Goal: Task Accomplishment & Management: Use online tool/utility

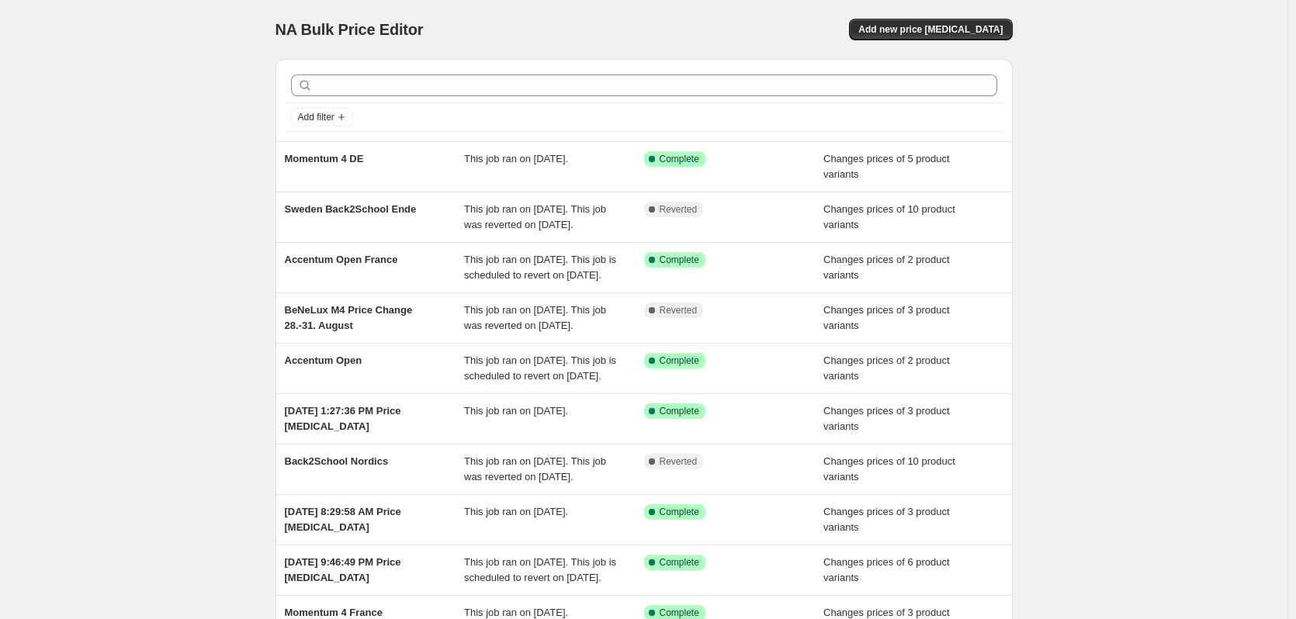
click at [963, 27] on span "Add new price change job" at bounding box center [930, 29] width 144 height 12
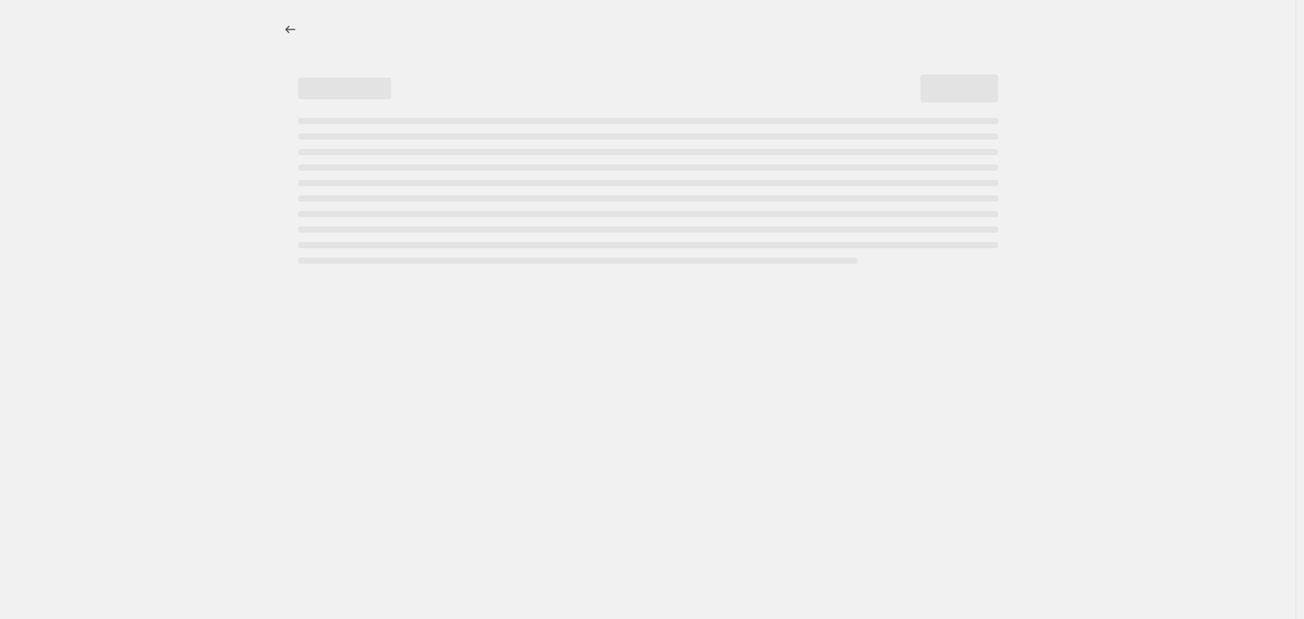
select select "percentage"
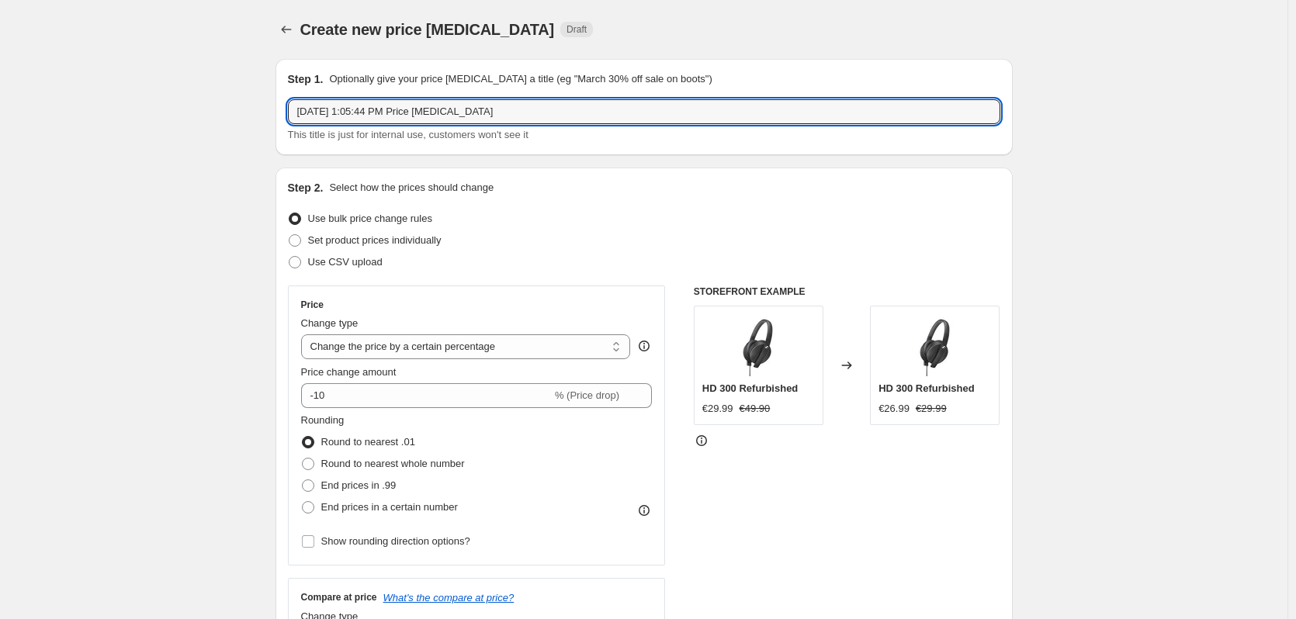
drag, startPoint x: 514, startPoint y: 101, endPoint x: 286, endPoint y: 70, distance: 229.5
click at [286, 70] on div "Step 1. Optionally give your price change job a title (eg "March 30% off sale o…" at bounding box center [643, 107] width 737 height 96
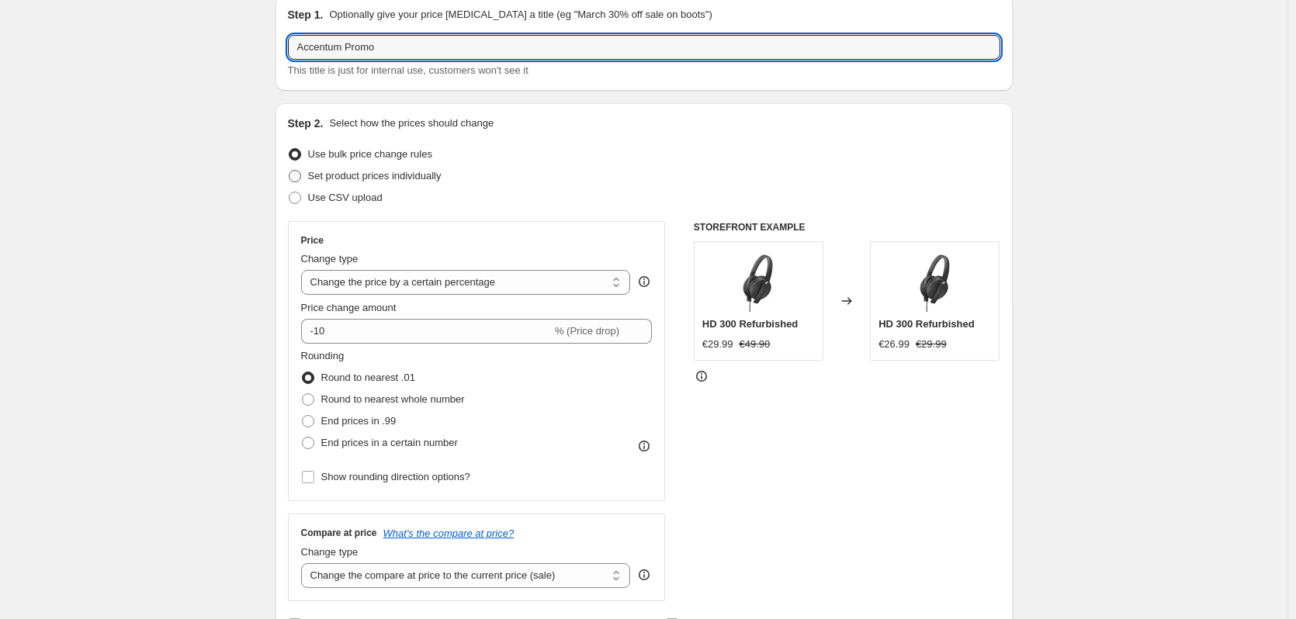
type input "Accentum Promo"
click at [374, 185] on label "Set product prices individually" at bounding box center [365, 176] width 154 height 22
click at [289, 171] on input "Set product prices individually" at bounding box center [289, 170] width 1 height 1
radio input "true"
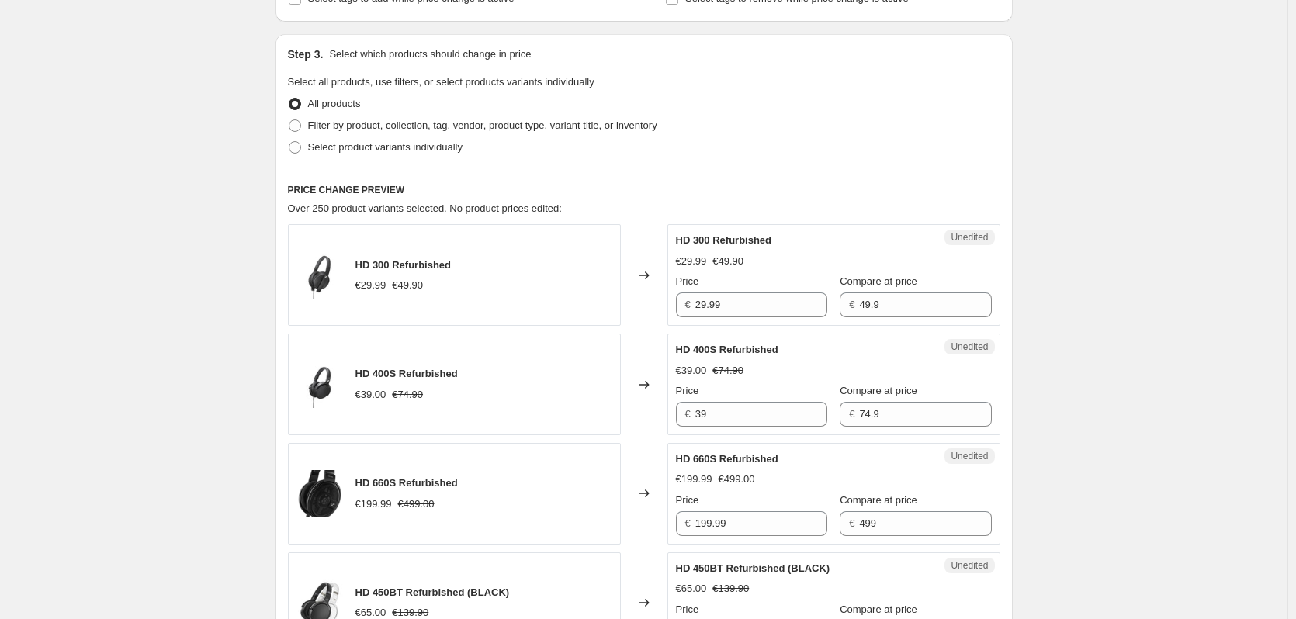
scroll to position [299, 0]
click at [427, 146] on span "Select product variants individually" at bounding box center [385, 146] width 154 height 12
click at [289, 141] on input "Select product variants individually" at bounding box center [289, 140] width 1 height 1
radio input "true"
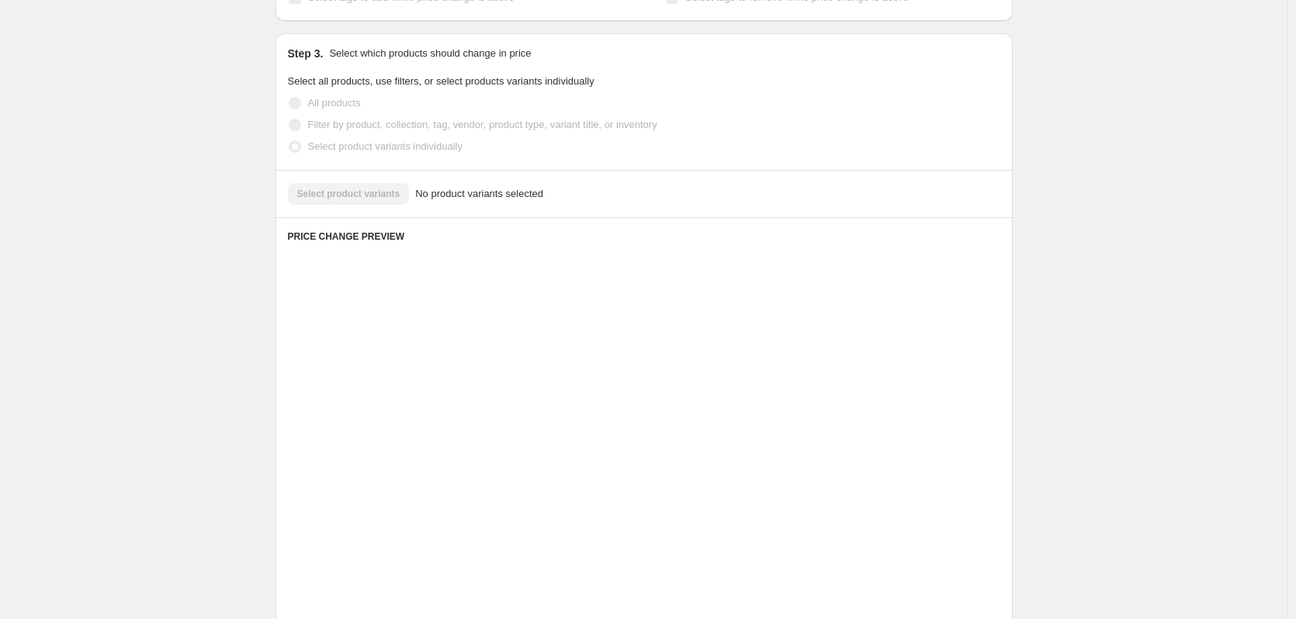
scroll to position [282, 0]
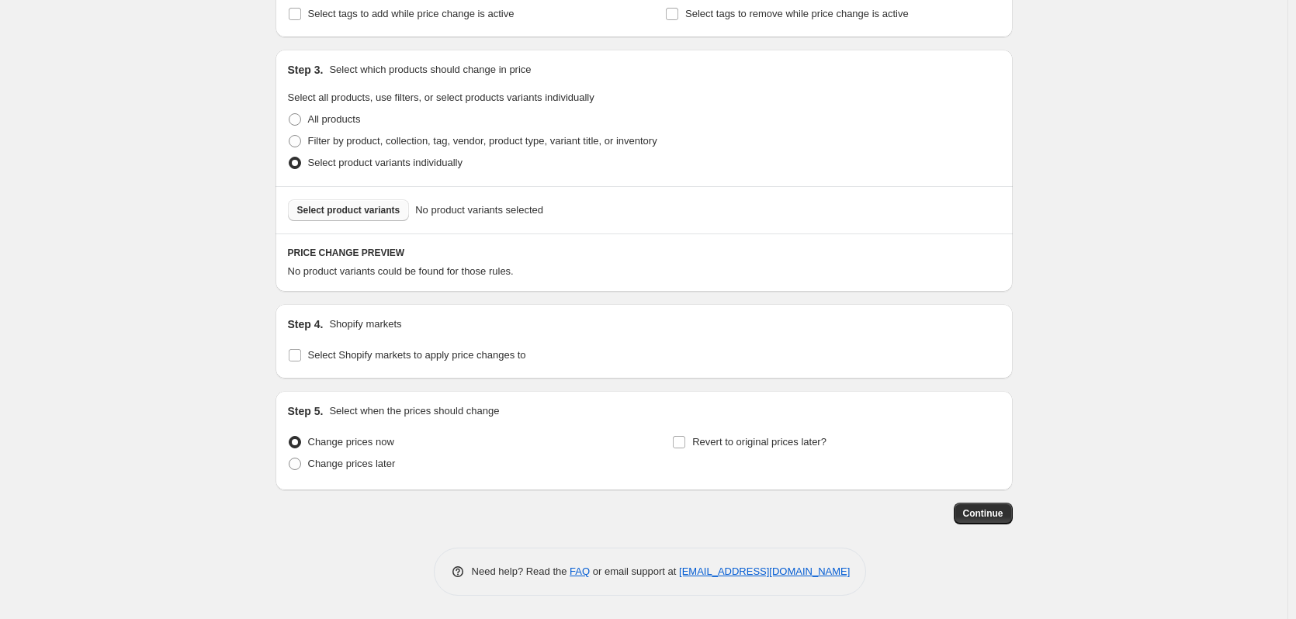
click at [369, 213] on span "Select product variants" at bounding box center [348, 210] width 103 height 12
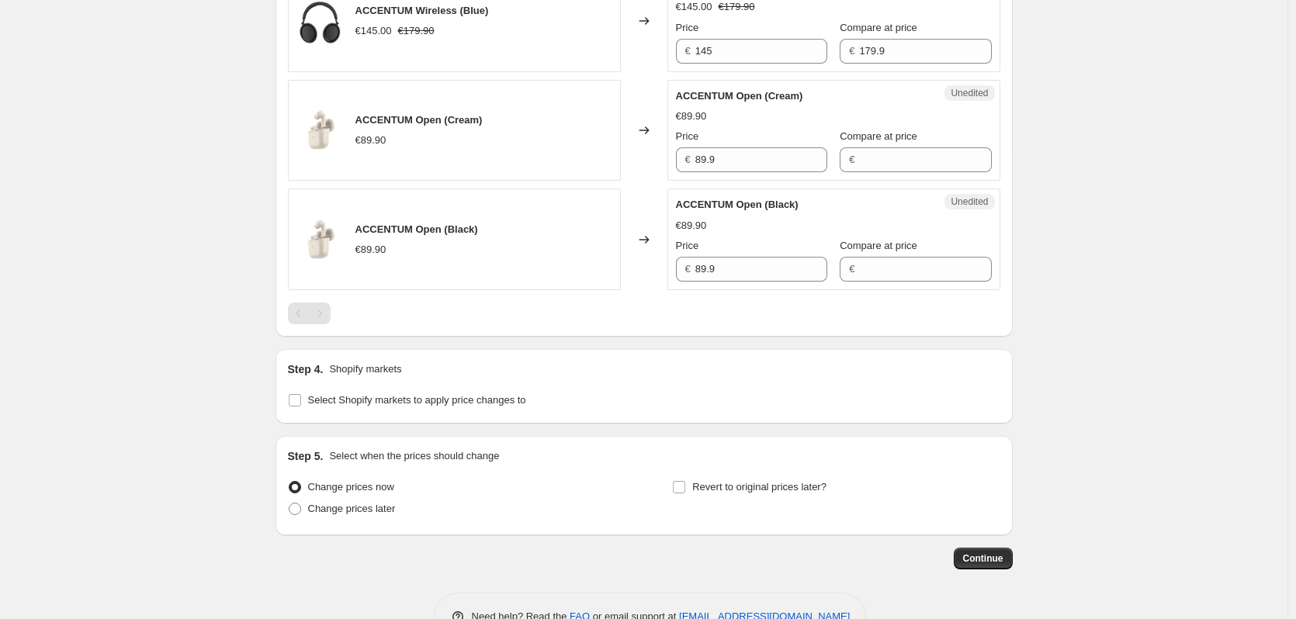
scroll to position [1409, 0]
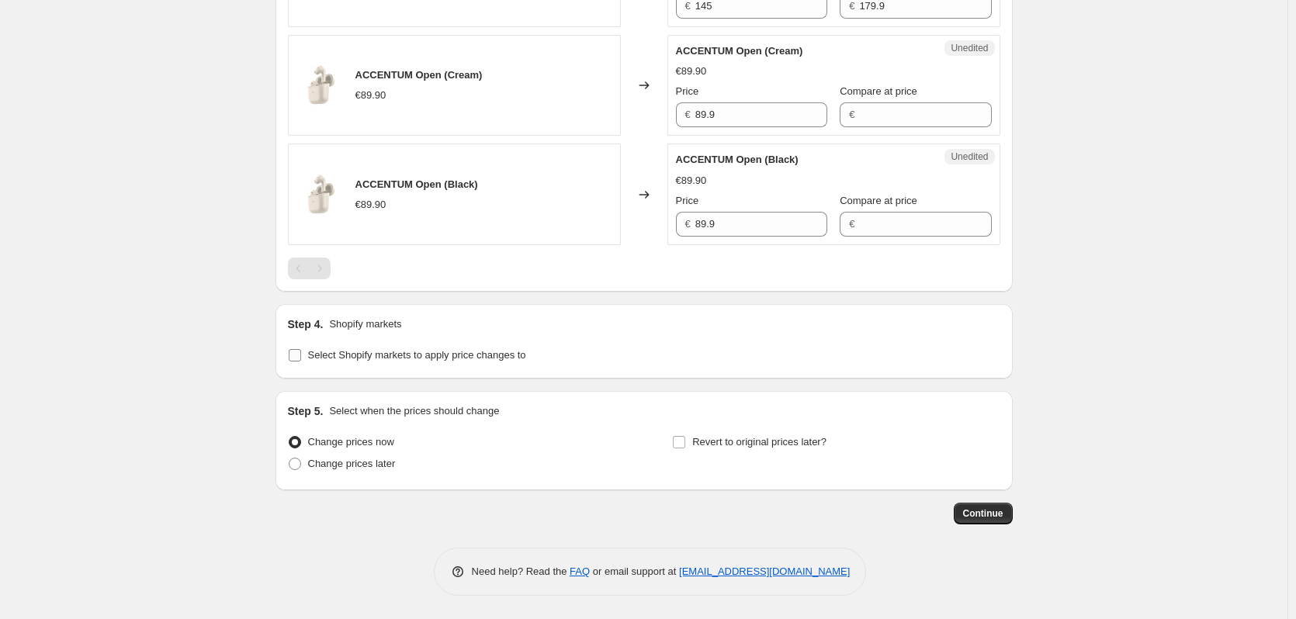
click at [464, 356] on span "Select Shopify markets to apply price changes to" at bounding box center [417, 355] width 218 height 12
click at [301, 356] on input "Select Shopify markets to apply price changes to" at bounding box center [295, 355] width 12 height 12
checkbox input "true"
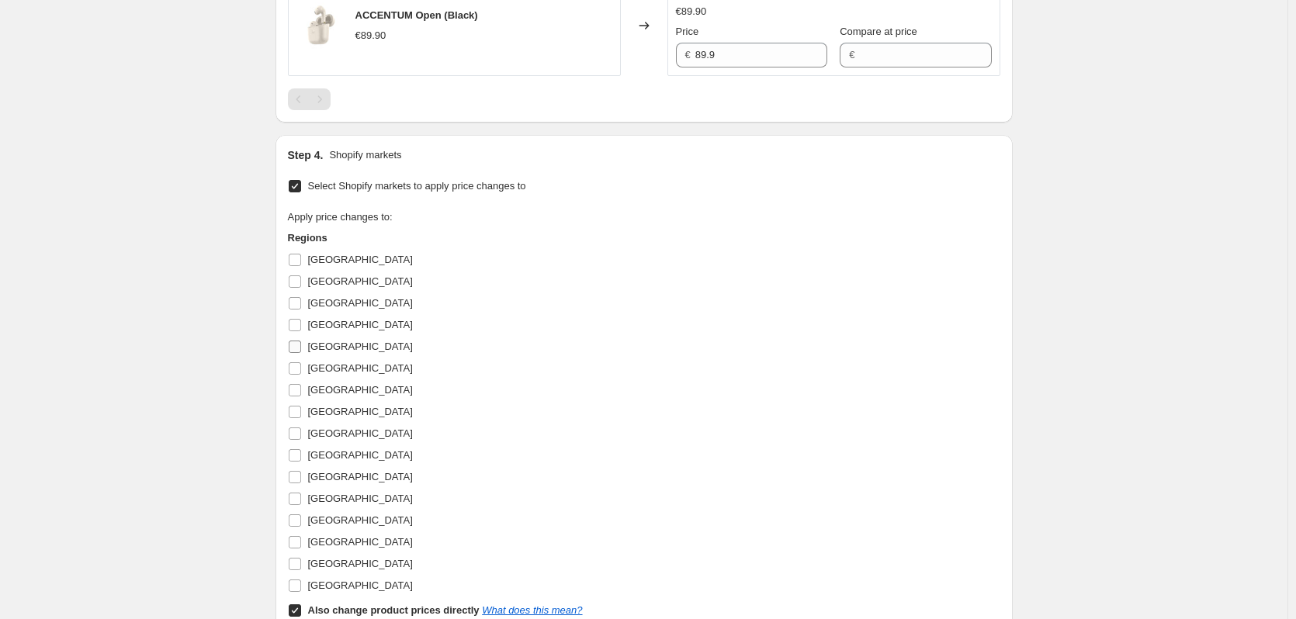
scroll to position [1579, 0]
click at [350, 299] on span "[GEOGRAPHIC_DATA]" at bounding box center [360, 302] width 105 height 12
click at [301, 299] on input "[GEOGRAPHIC_DATA]" at bounding box center [295, 302] width 12 height 12
checkbox input "true"
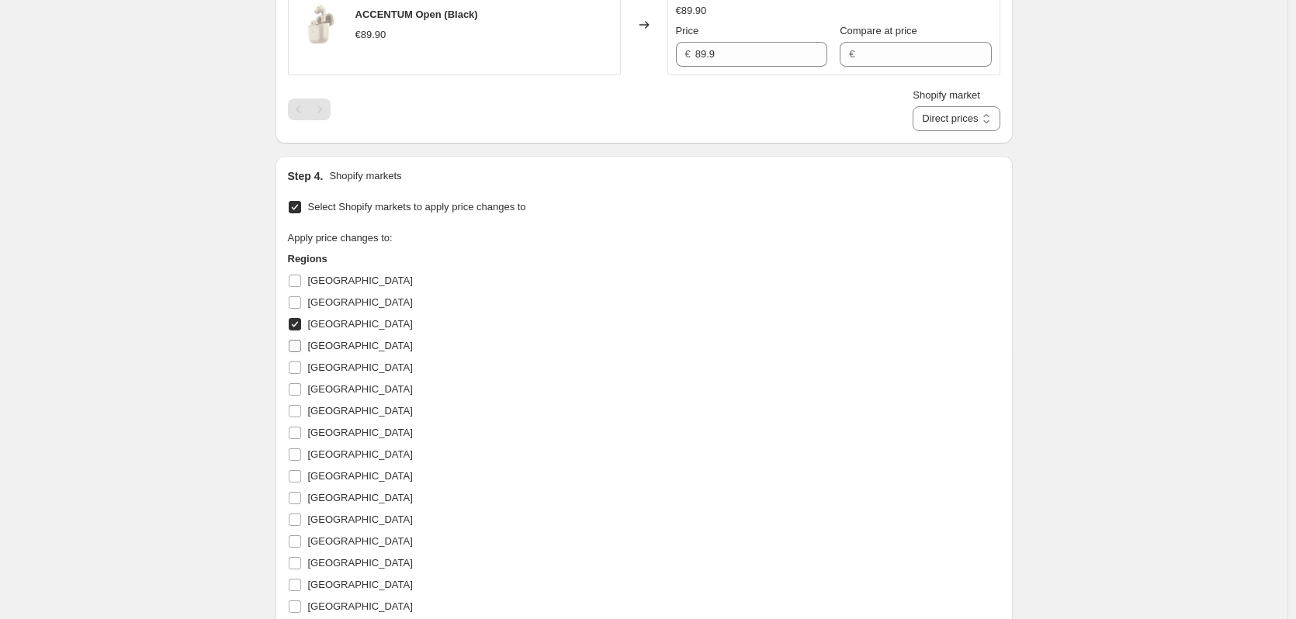
click at [329, 355] on label "[GEOGRAPHIC_DATA]" at bounding box center [350, 346] width 125 height 22
click at [301, 352] on input "[GEOGRAPHIC_DATA]" at bounding box center [295, 346] width 12 height 12
checkbox input "true"
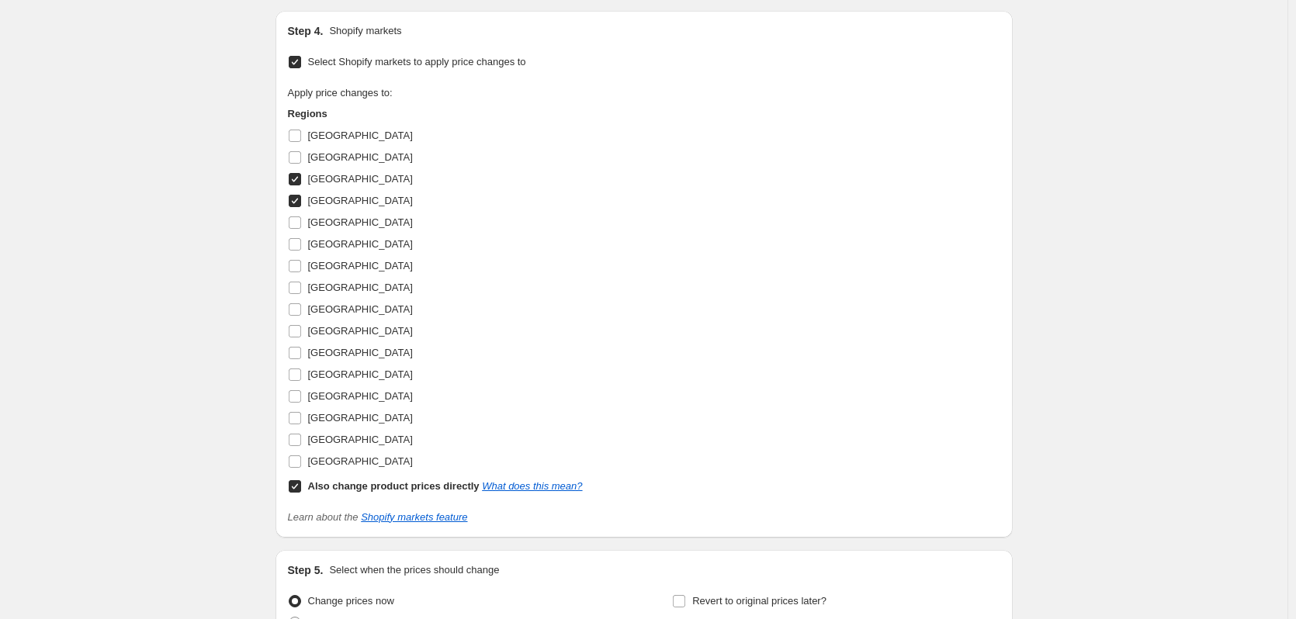
scroll to position [1725, 0]
click at [317, 466] on span "[GEOGRAPHIC_DATA]" at bounding box center [360, 461] width 105 height 12
click at [301, 466] on input "[GEOGRAPHIC_DATA]" at bounding box center [295, 461] width 12 height 12
checkbox input "true"
click at [296, 487] on input "Also change product prices directly What does this mean?" at bounding box center [295, 486] width 12 height 12
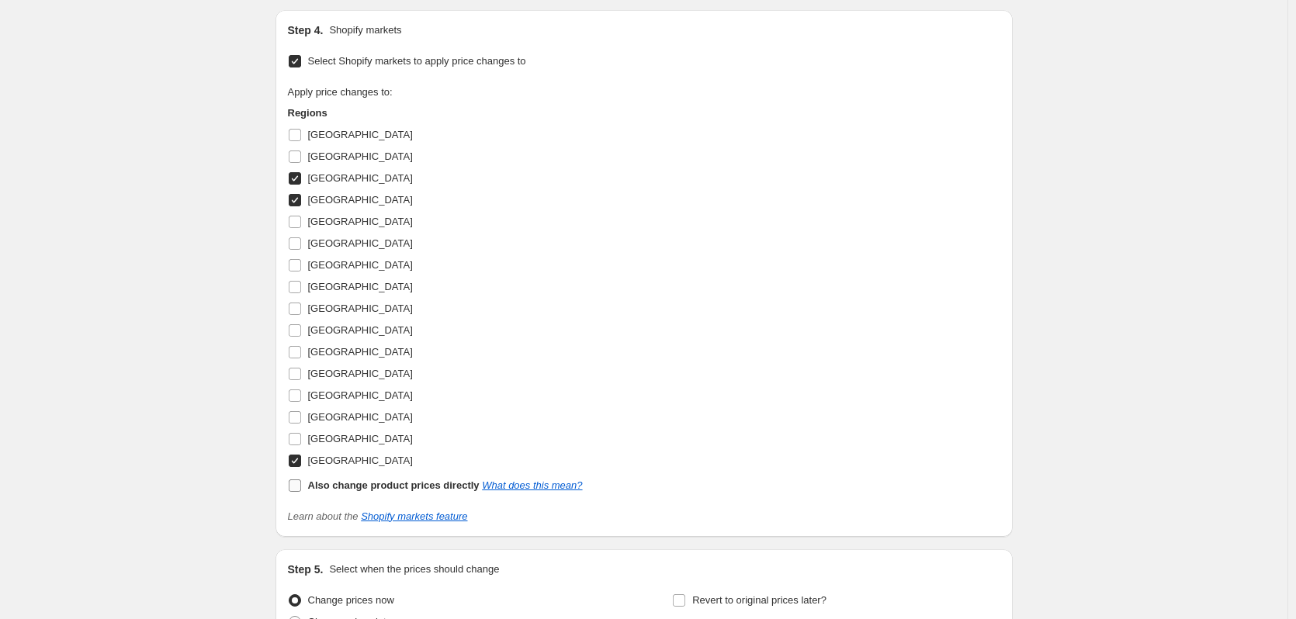
checkbox input "false"
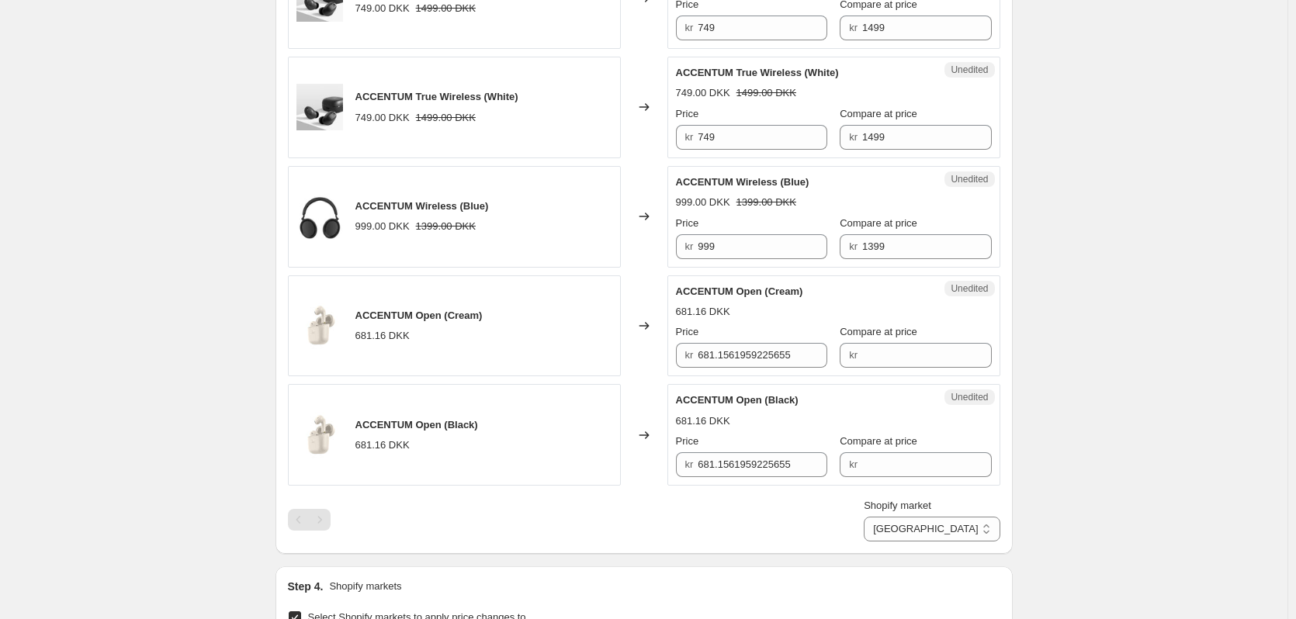
scroll to position [1204, 0]
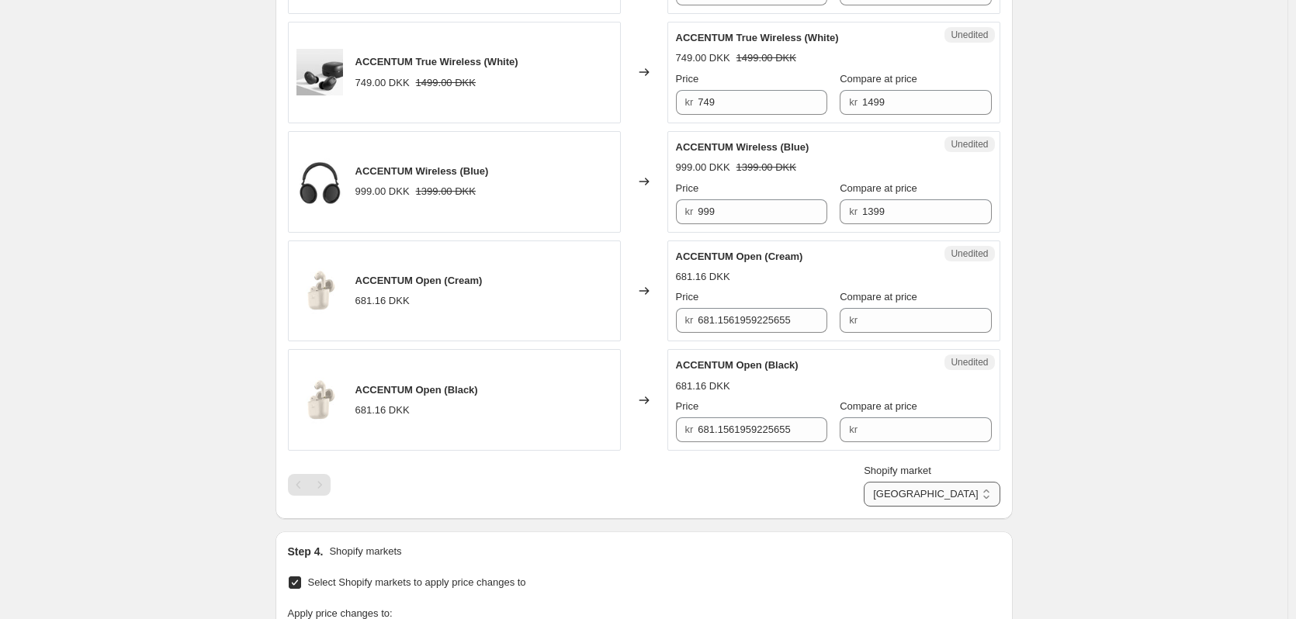
click at [961, 494] on select "Denmark Finland Sweden" at bounding box center [932, 494] width 136 height 25
select select "6160578"
click at [936, 507] on select "Denmark Finland Sweden" at bounding box center [932, 494] width 136 height 25
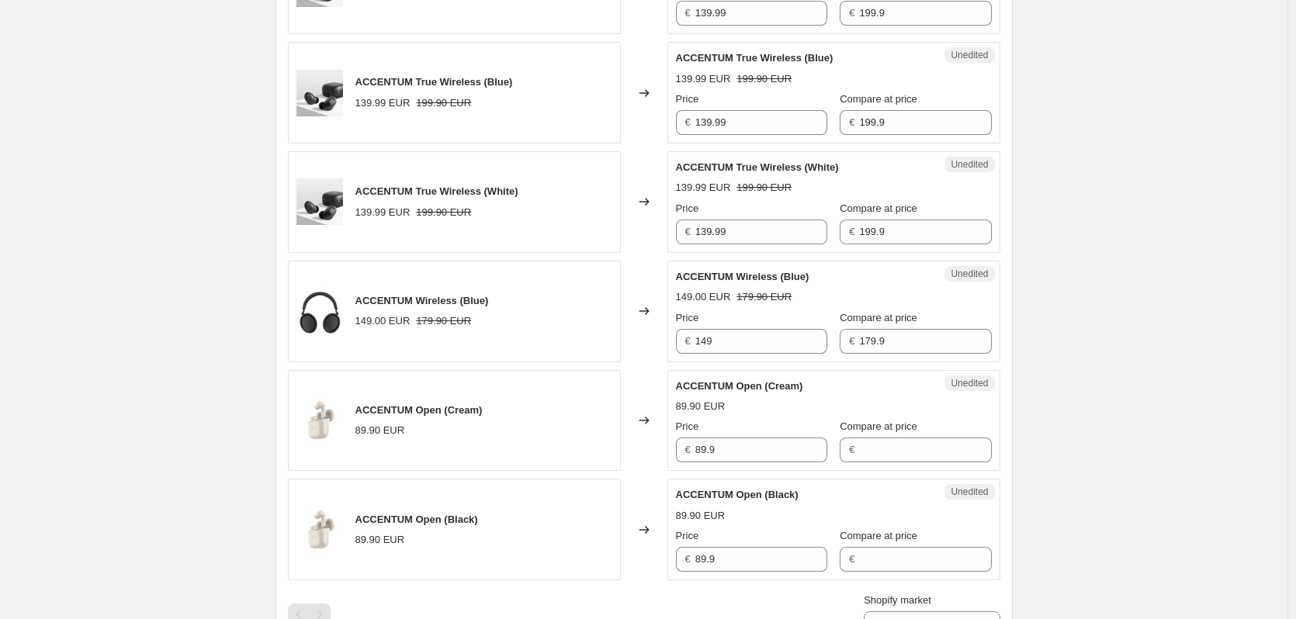
scroll to position [1158, 0]
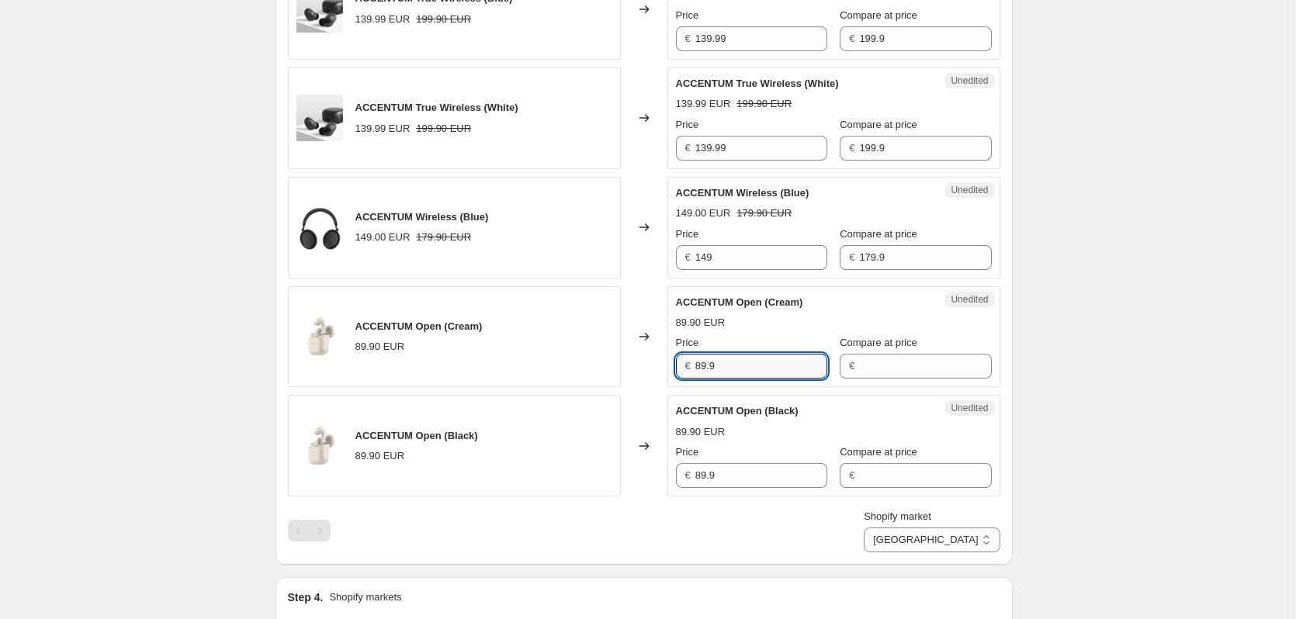
drag, startPoint x: 722, startPoint y: 366, endPoint x: 675, endPoint y: 379, distance: 48.4
click at [675, 379] on div "Unedited ACCENTUM Open (Cream) 89.90 EUR Price € 89.9 Compare at price €" at bounding box center [833, 337] width 333 height 102
type input "89.9"
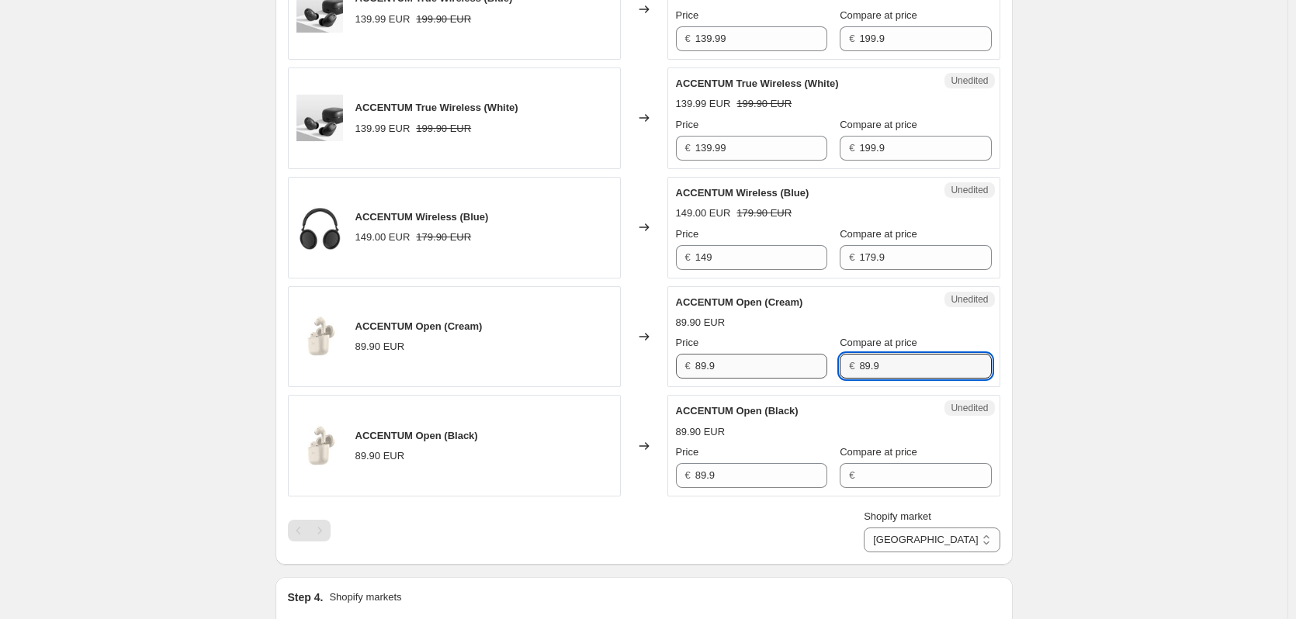
type input "89.9"
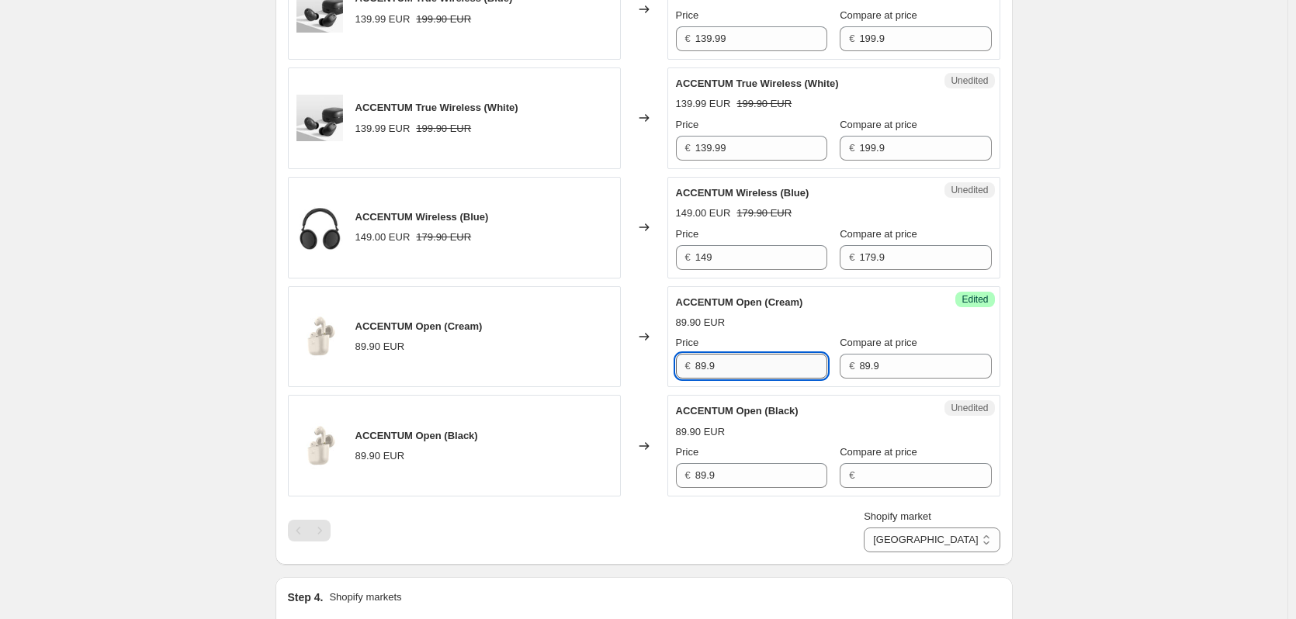
click at [762, 355] on input "89.9" at bounding box center [761, 366] width 132 height 25
click at [736, 361] on input "69.9" at bounding box center [761, 366] width 132 height 25
type input "69.9"
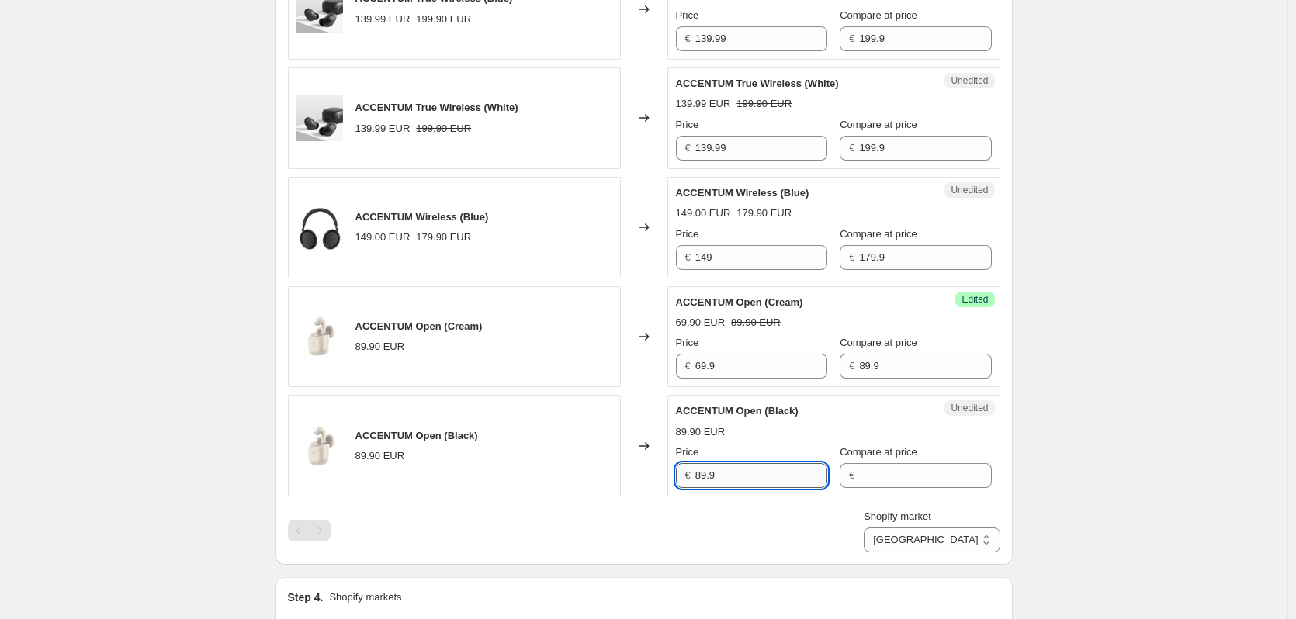
click at [742, 476] on input "89.9" at bounding box center [761, 475] width 132 height 25
paste input "6"
type input "69.9"
click at [895, 362] on input "89.9" at bounding box center [925, 366] width 132 height 25
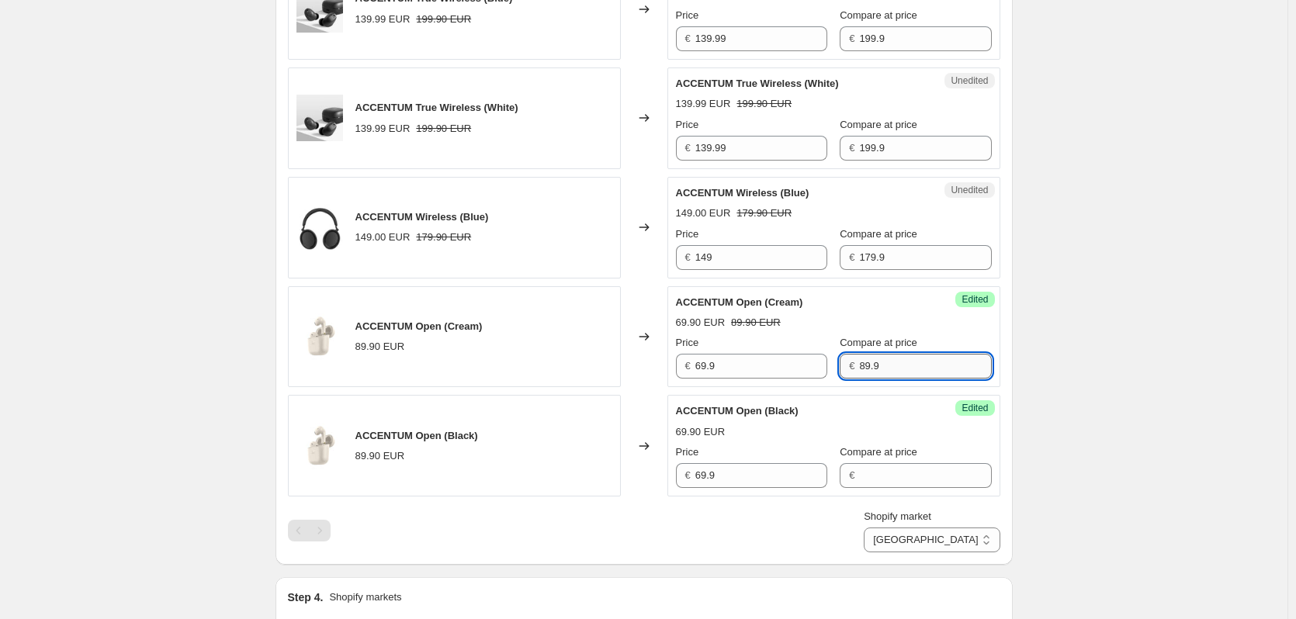
click at [895, 362] on input "89.9" at bounding box center [925, 366] width 132 height 25
click at [896, 473] on input "Compare at price" at bounding box center [925, 475] width 132 height 25
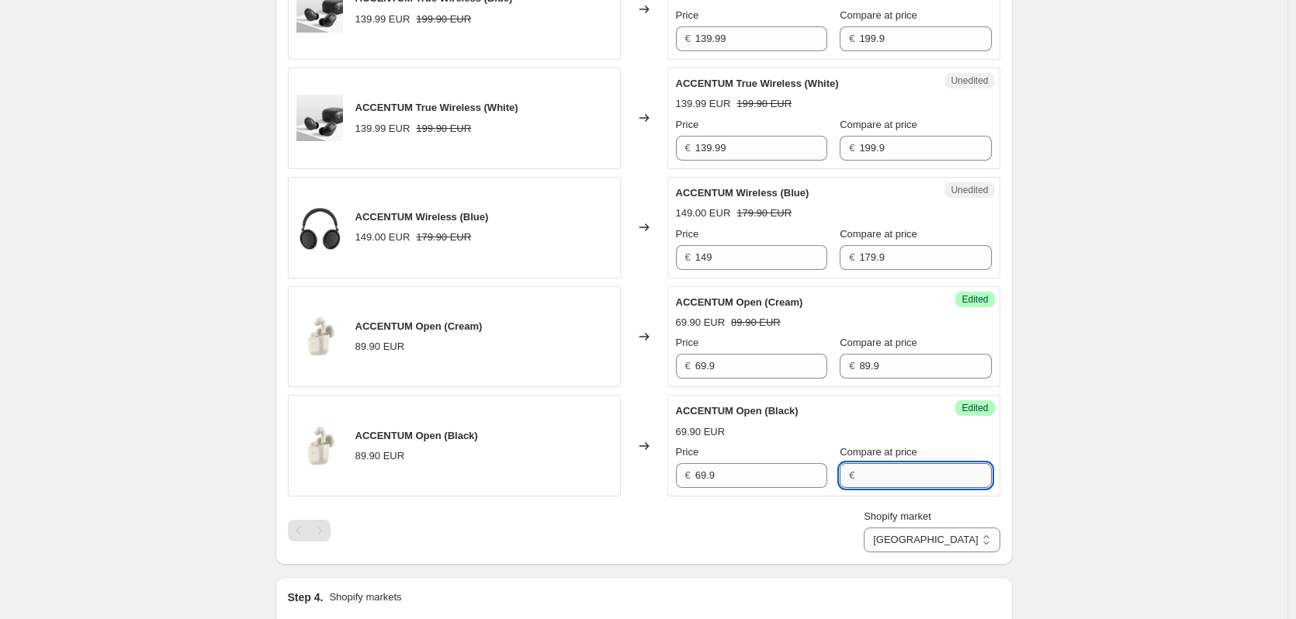
click at [896, 473] on input "Compare at price" at bounding box center [925, 475] width 132 height 25
paste input "89.9"
type input "89.9"
click at [994, 549] on select "Denmark Finland Sweden" at bounding box center [932, 540] width 136 height 25
click at [1110, 429] on div "Create new price change job. This page is ready Create new price change job Dra…" at bounding box center [643, 93] width 1287 height 2503
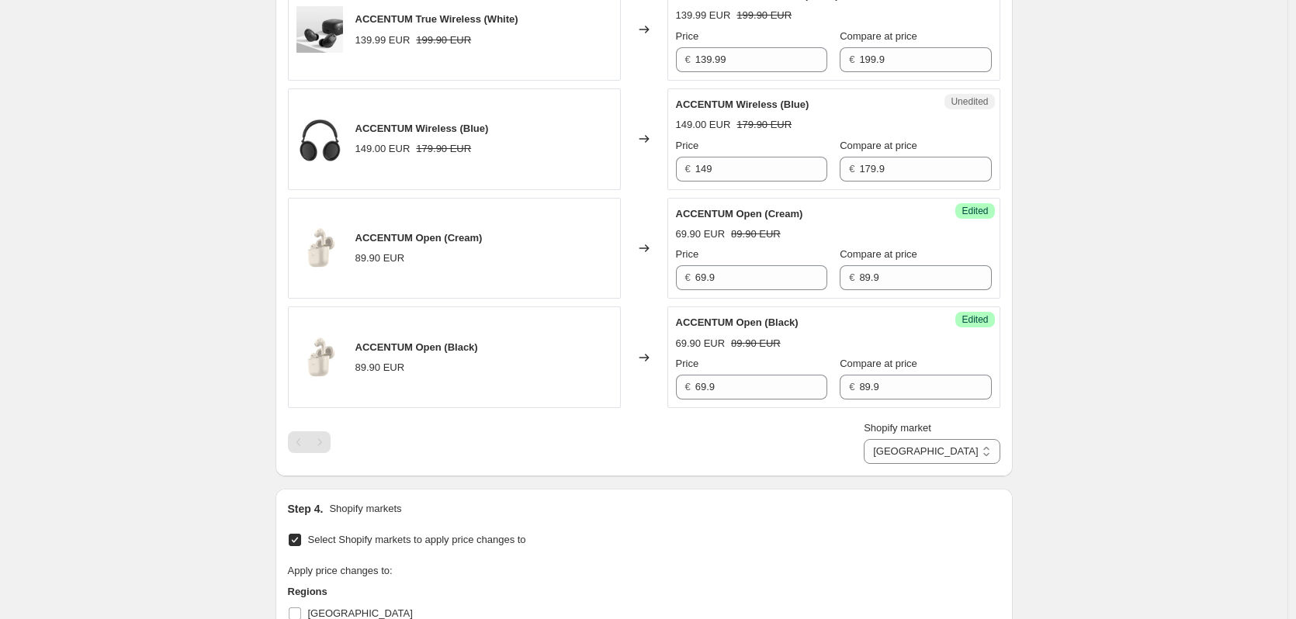
scroll to position [1247, 0]
click at [983, 445] on select "Denmark Finland Sweden" at bounding box center [932, 450] width 136 height 25
select select "6324418"
click at [936, 463] on select "Denmark Finland Sweden" at bounding box center [932, 450] width 136 height 25
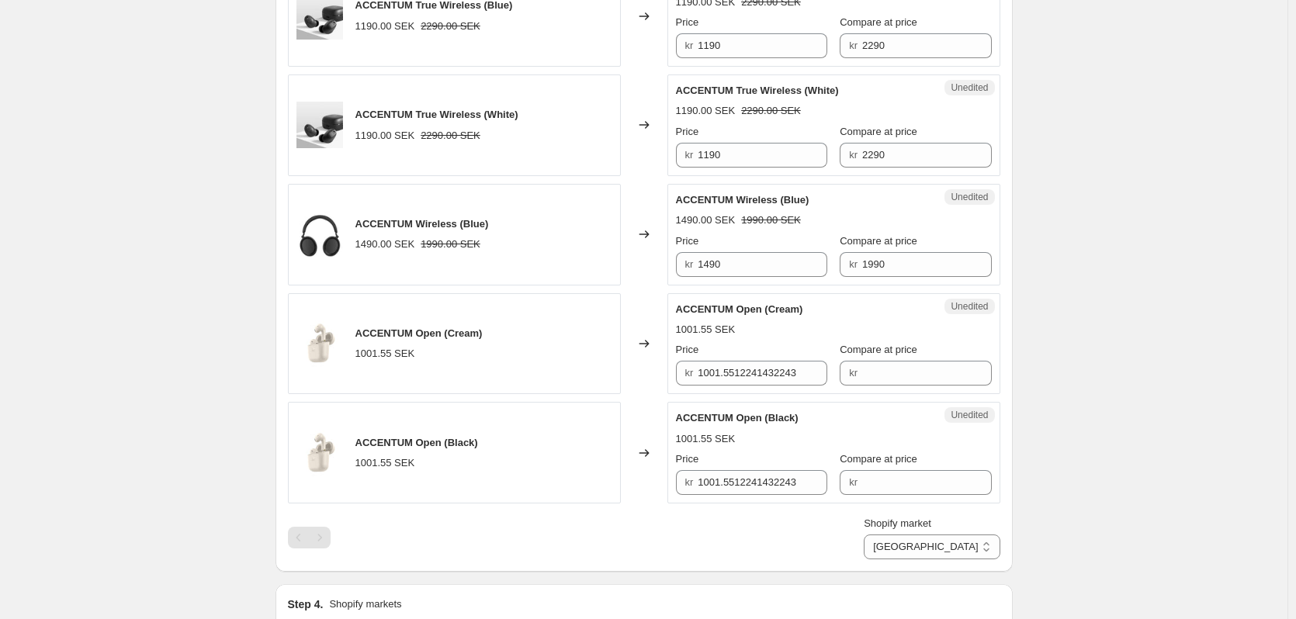
scroll to position [1150, 0]
click at [889, 153] on input "2290" at bounding box center [927, 156] width 130 height 25
click at [907, 375] on input "Compare at price" at bounding box center [927, 374] width 130 height 25
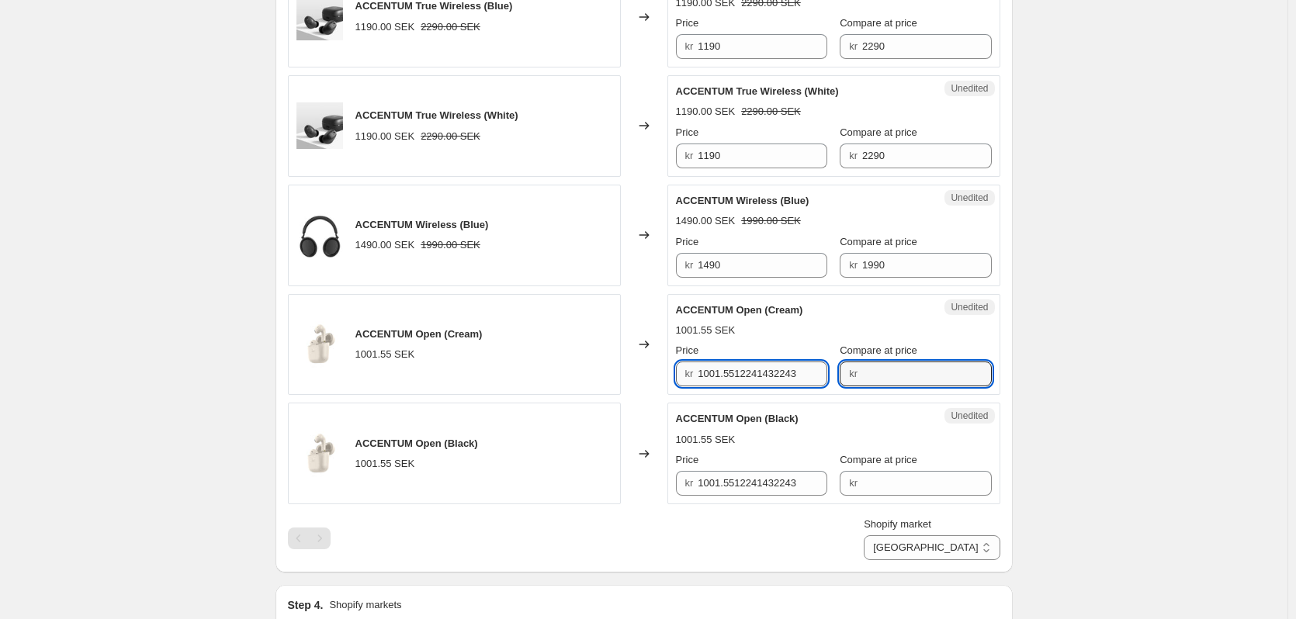
click at [754, 380] on input "1001.5512241432243" at bounding box center [763, 374] width 130 height 25
paste input "2290"
type input "2290"
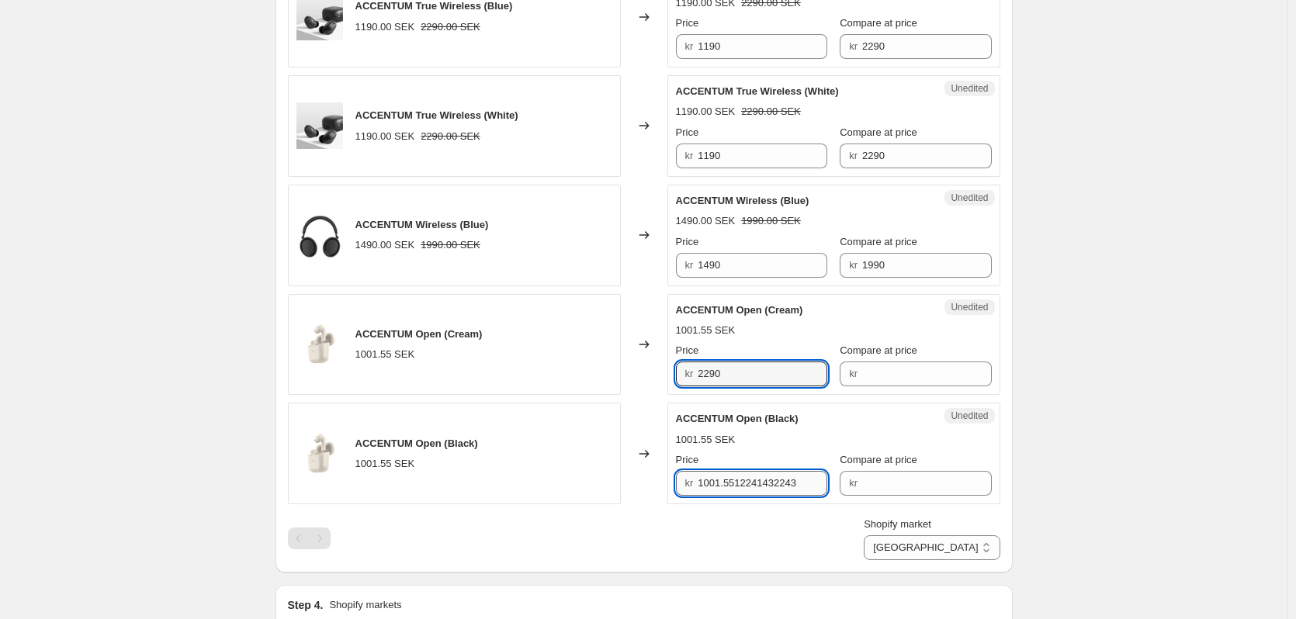
click at [743, 476] on input "1001.5512241432243" at bounding box center [763, 483] width 130 height 25
paste input "2290"
type input "2290"
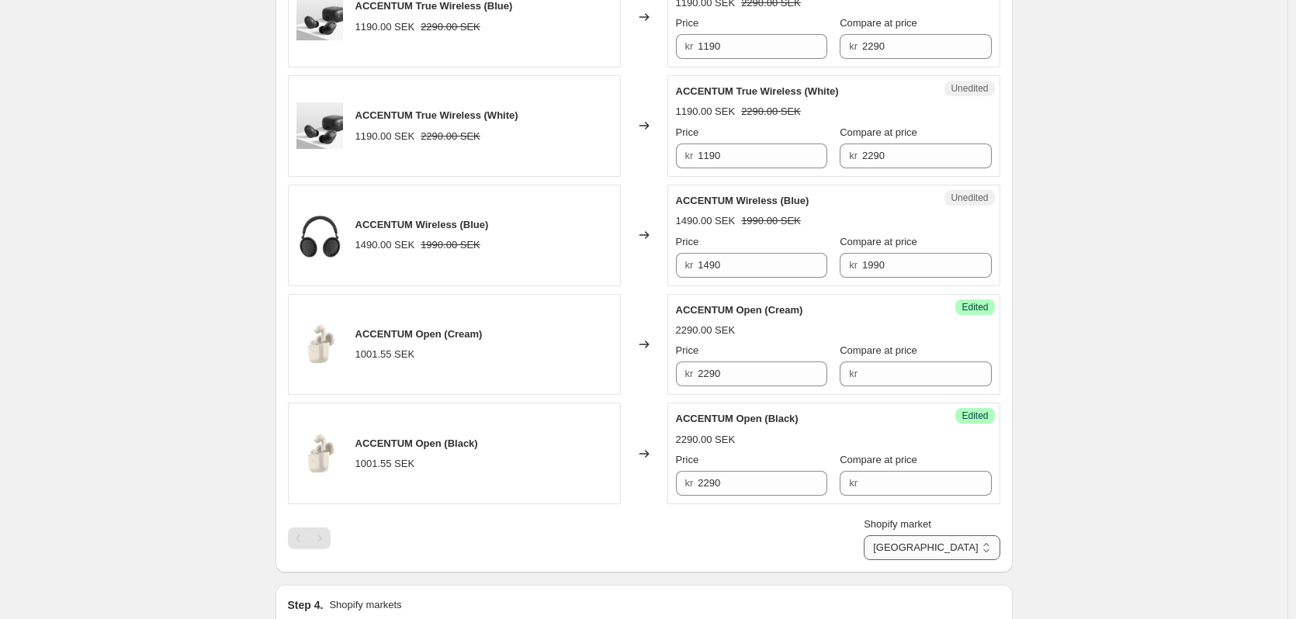
click at [966, 542] on select "Denmark Finland Sweden" at bounding box center [932, 547] width 136 height 25
select select "6357186"
click at [932, 560] on select "Denmark Finland Sweden" at bounding box center [932, 547] width 136 height 25
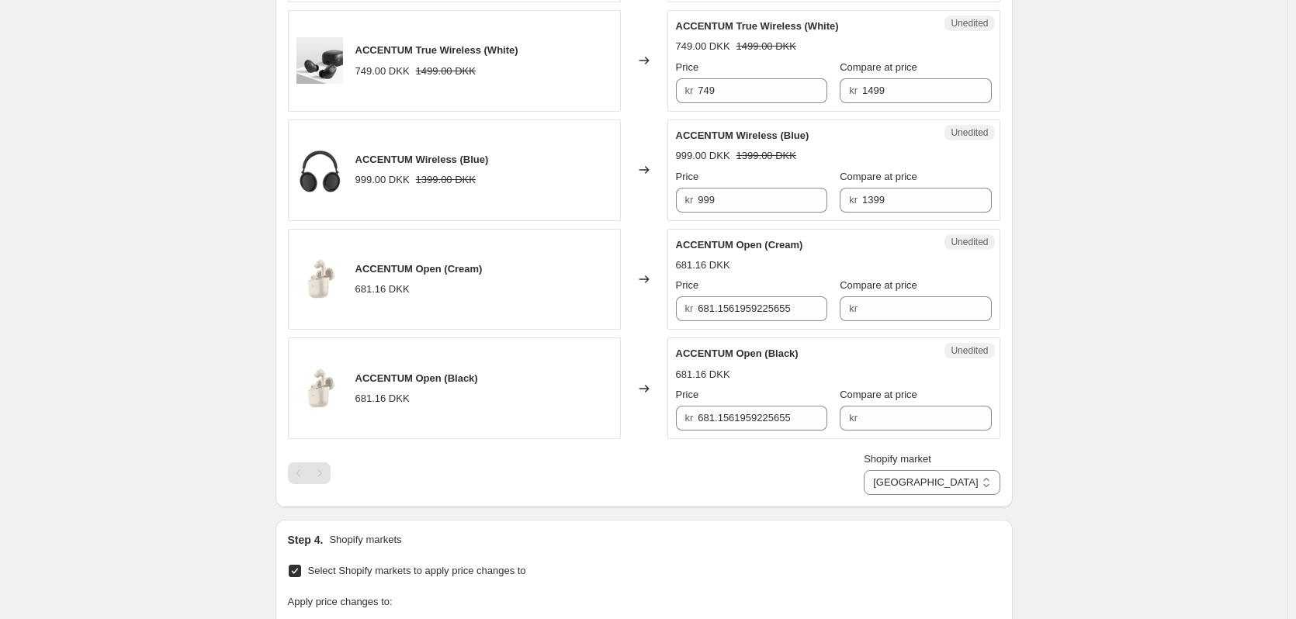
scroll to position [1214, 0]
click at [736, 314] on input "681.1561959225655" at bounding box center [763, 310] width 130 height 25
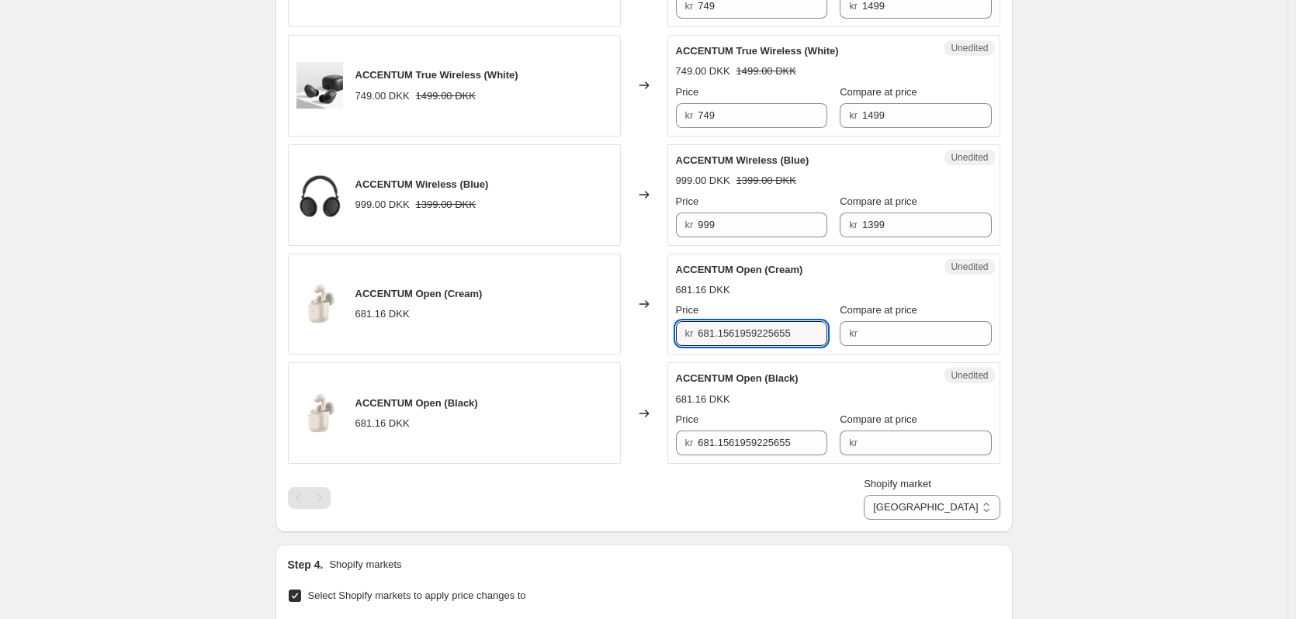
scroll to position [1190, 0]
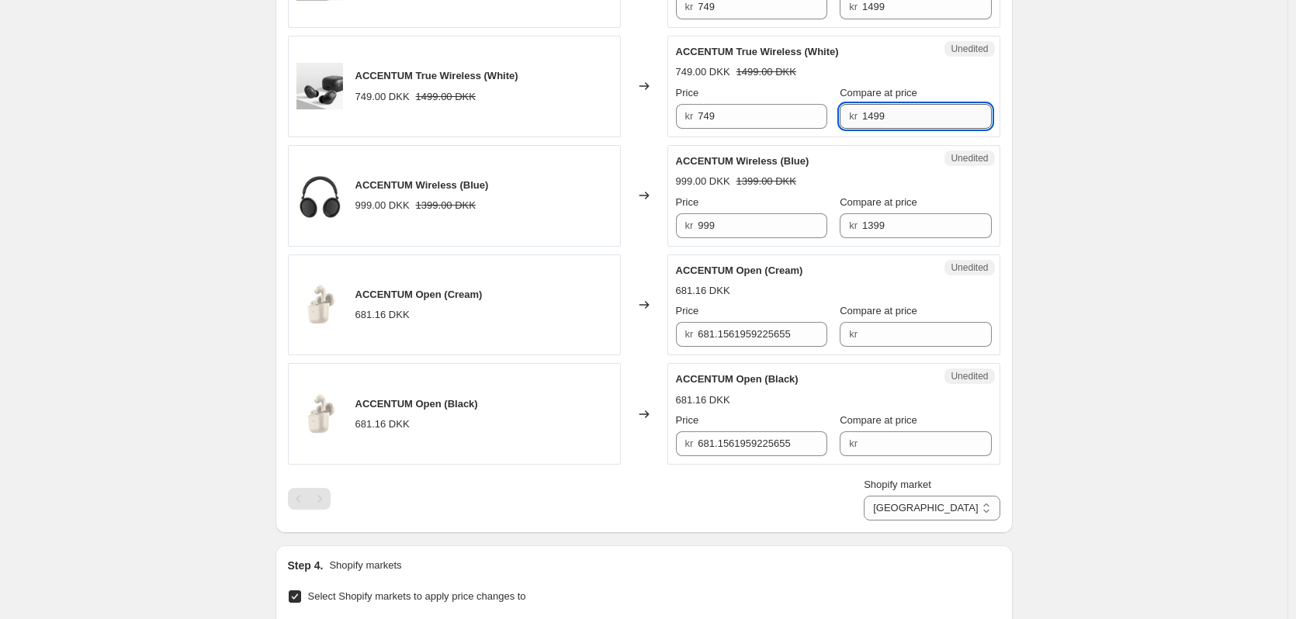
click at [880, 118] on input "1499" at bounding box center [927, 116] width 130 height 25
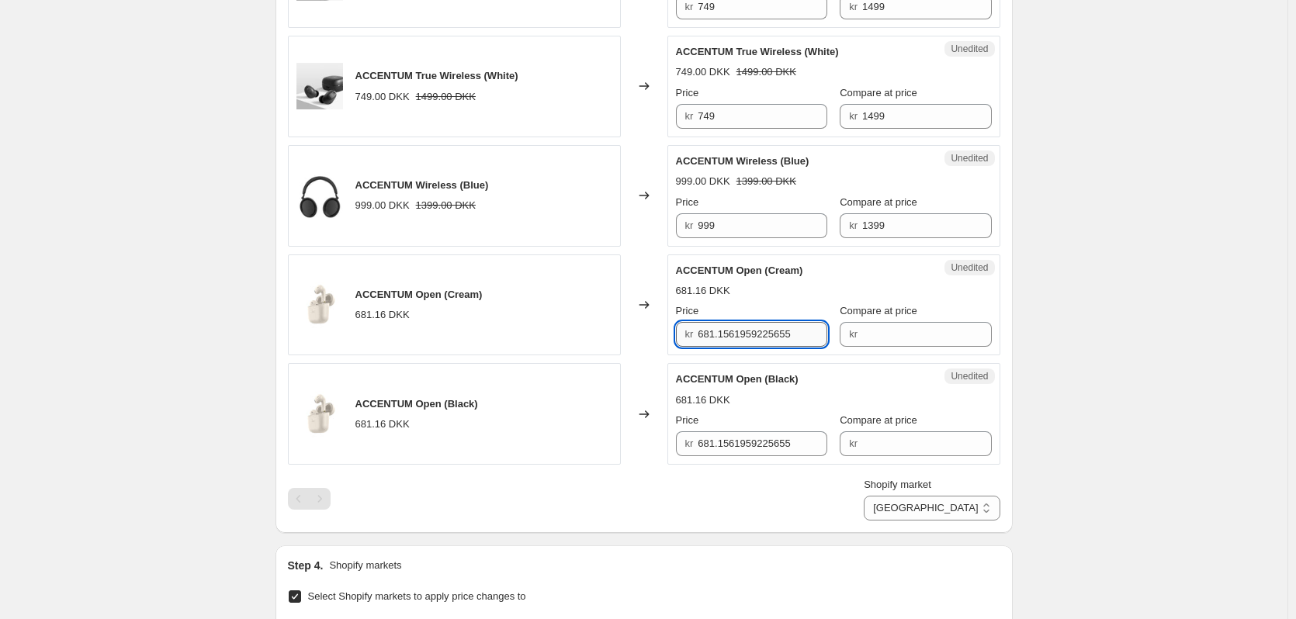
click at [744, 340] on input "681.1561959225655" at bounding box center [763, 334] width 130 height 25
paste input "1499"
type input "1499"
click at [751, 449] on input "681.1561959225655" at bounding box center [763, 443] width 130 height 25
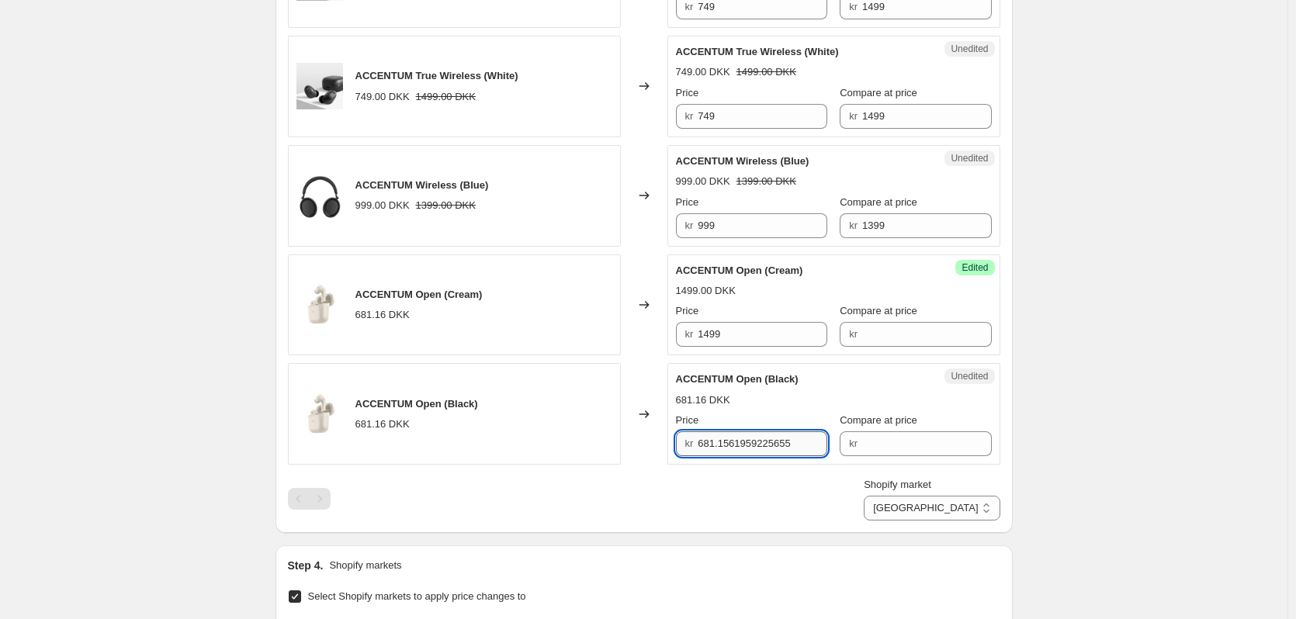
click at [751, 449] on input "681.1561959225655" at bounding box center [763, 443] width 130 height 25
paste input "1499"
type input "1499"
click at [1109, 359] on div "Create new price change job. This page is ready Create new price change job Dra…" at bounding box center [643, 61] width 1287 height 2503
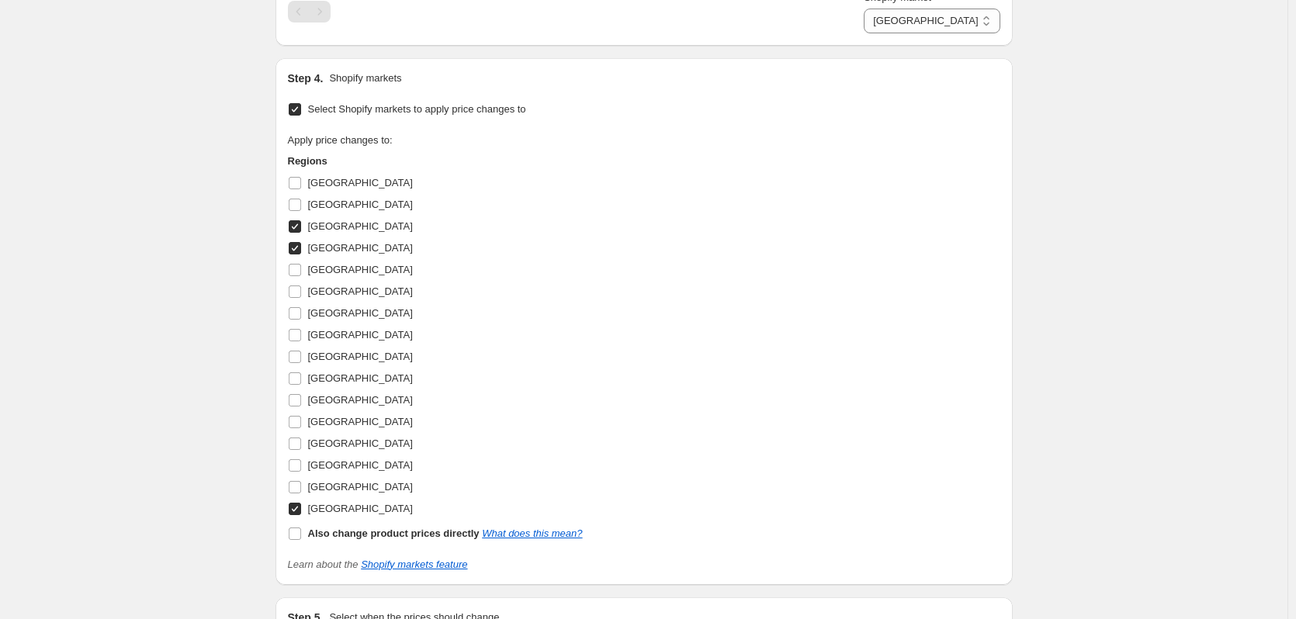
scroll to position [1883, 0]
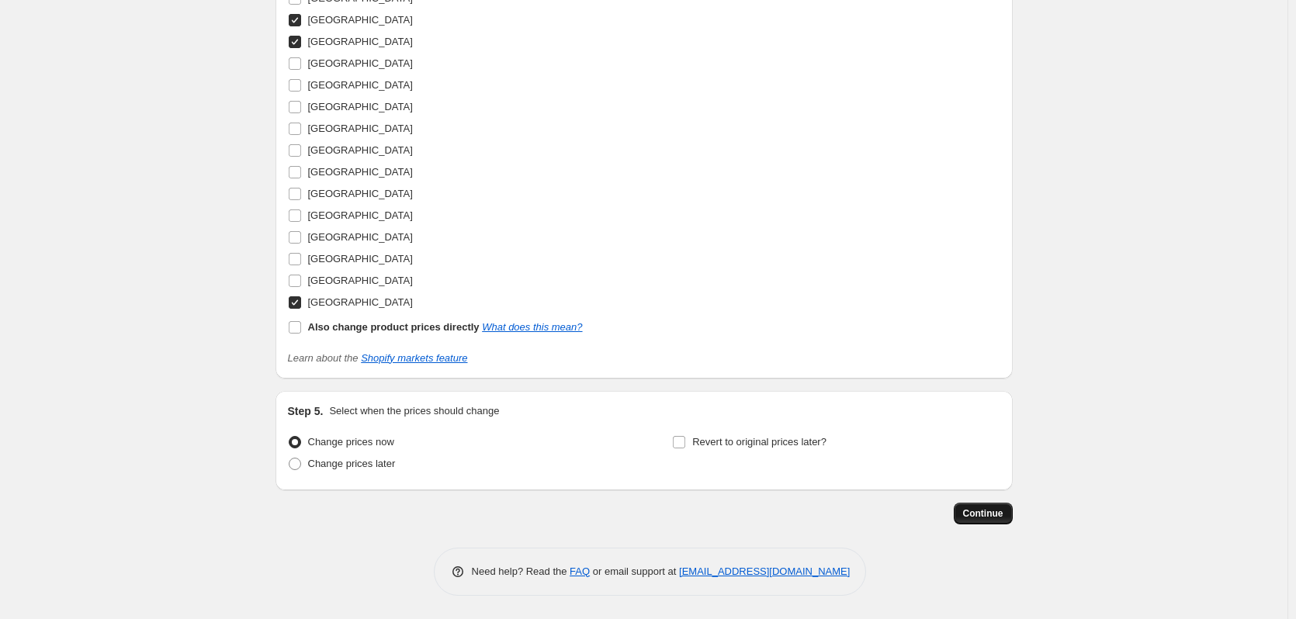
click at [989, 519] on span "Continue" at bounding box center [983, 514] width 40 height 12
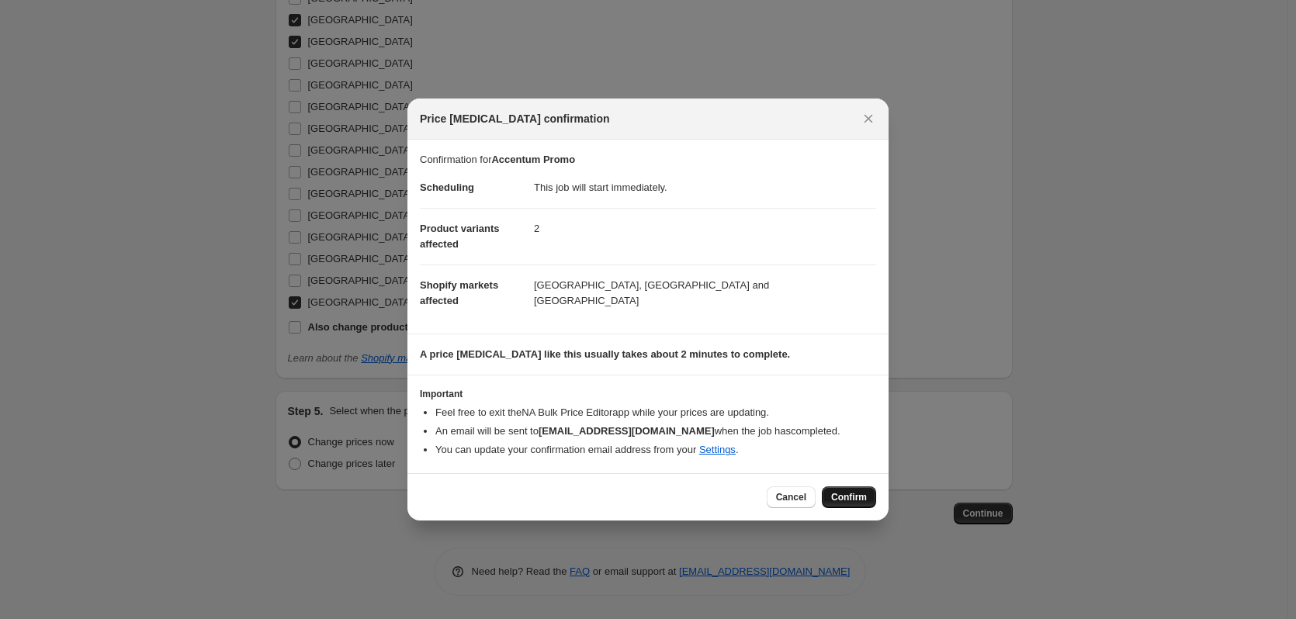
click at [851, 491] on button "Confirm" at bounding box center [849, 498] width 54 height 22
type input "Accentum Promo"
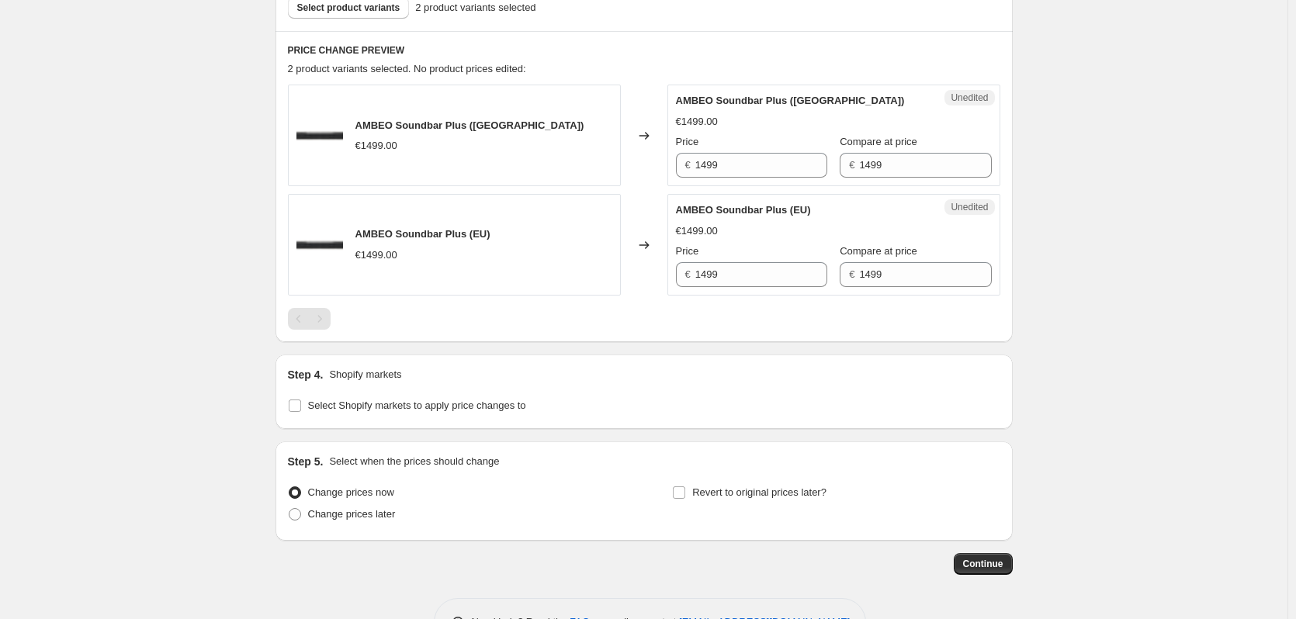
scroll to position [488, 0]
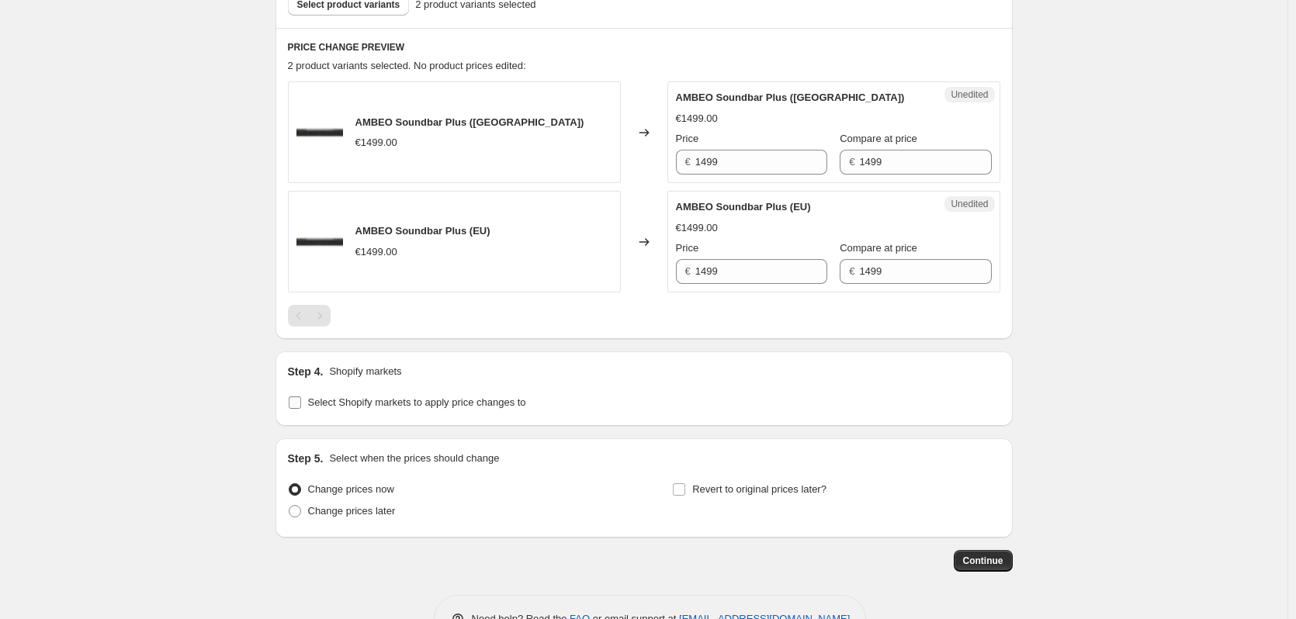
click at [394, 397] on span "Select Shopify markets to apply price changes to" at bounding box center [417, 403] width 218 height 12
click at [301, 397] on input "Select Shopify markets to apply price changes to" at bounding box center [295, 403] width 12 height 12
checkbox input "true"
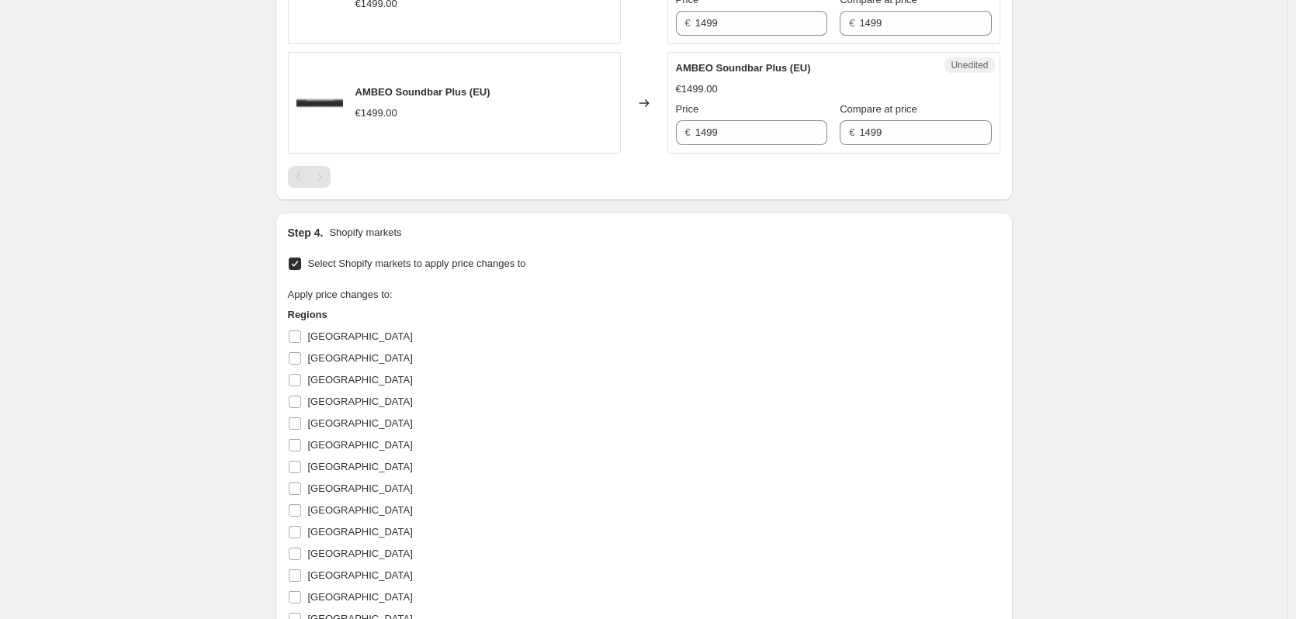
scroll to position [628, 0]
click at [330, 442] on span "[GEOGRAPHIC_DATA]" at bounding box center [360, 444] width 105 height 12
click at [301, 442] on input "[GEOGRAPHIC_DATA]" at bounding box center [295, 444] width 12 height 12
checkbox input "true"
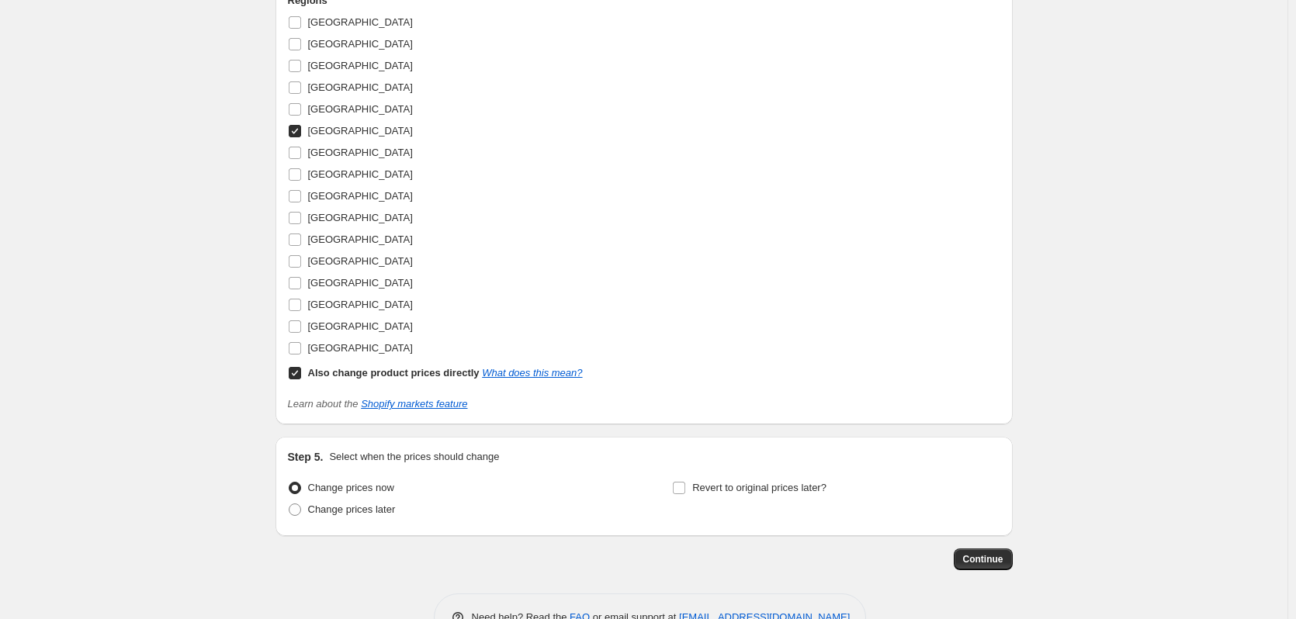
scroll to position [1009, 0]
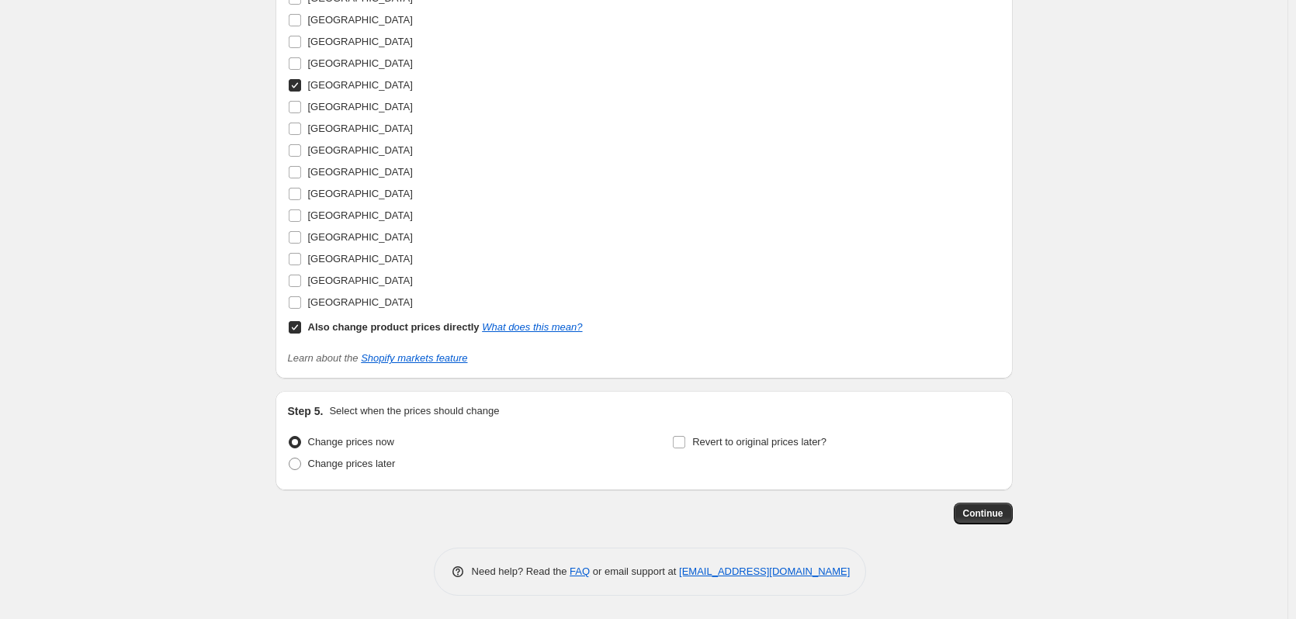
click at [390, 329] on b "Also change product prices directly" at bounding box center [394, 327] width 172 height 12
click at [301, 329] on input "Also change product prices directly What does this mean?" at bounding box center [295, 327] width 12 height 12
checkbox input "false"
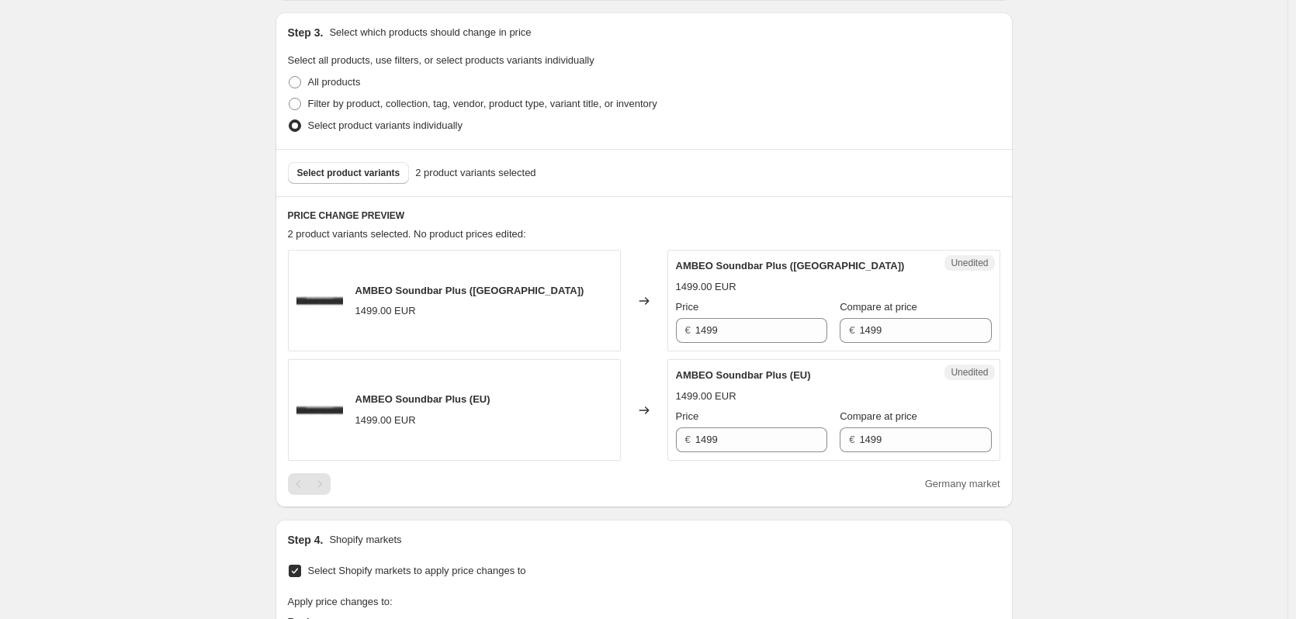
scroll to position [319, 0]
click at [743, 335] on input "1499" at bounding box center [761, 331] width 132 height 25
type input "1349"
click at [747, 435] on input "1499" at bounding box center [761, 440] width 132 height 25
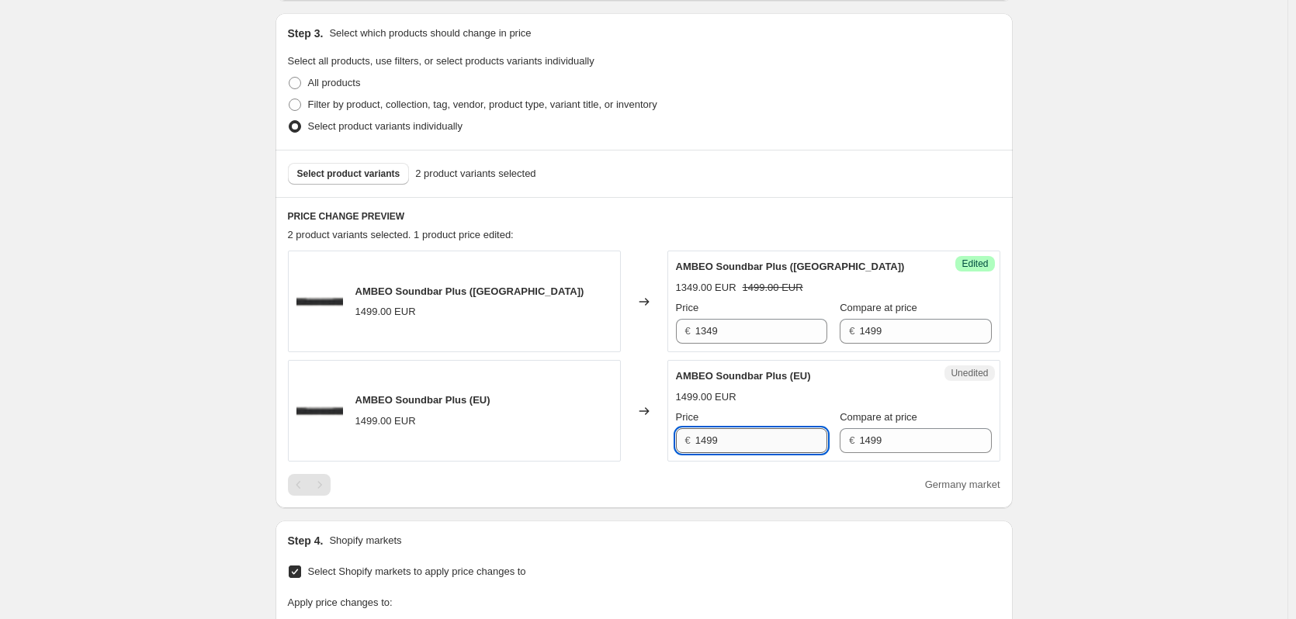
click at [747, 435] on input "1499" at bounding box center [761, 440] width 132 height 25
paste input "34"
type input "1349"
click at [1173, 326] on div "Create new price [MEDICAL_DATA]. This page is ready Create new price [MEDICAL_D…" at bounding box center [643, 484] width 1287 height 1606
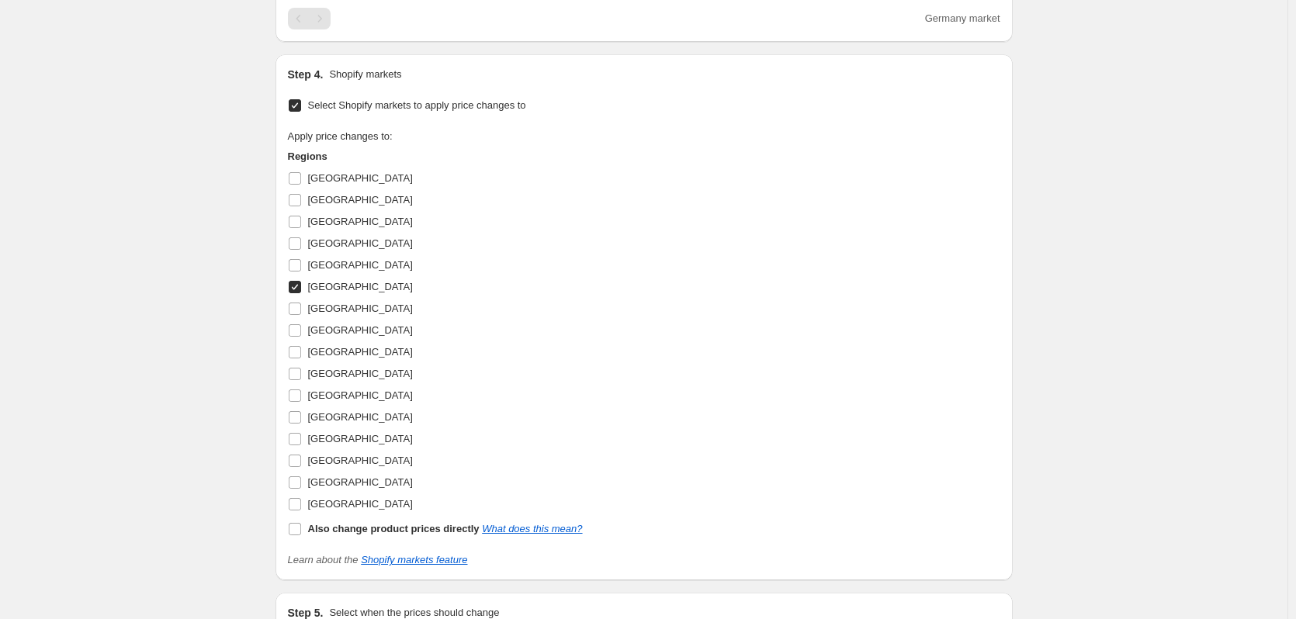
scroll to position [987, 0]
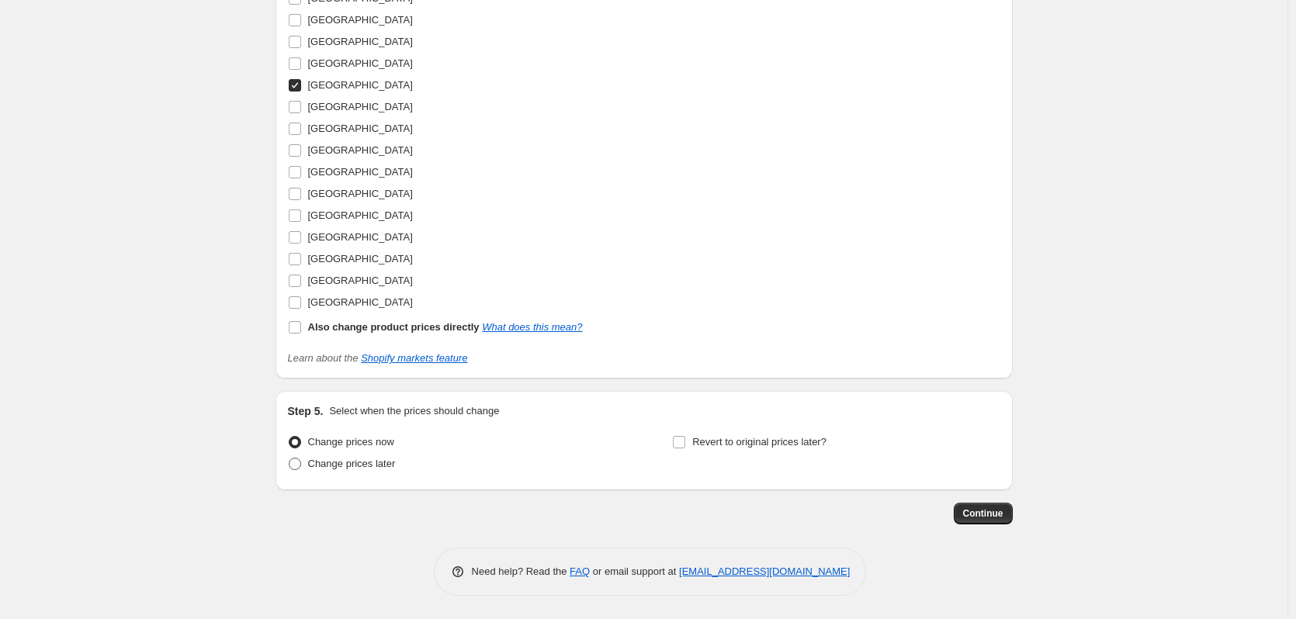
click at [361, 465] on span "Change prices later" at bounding box center [352, 464] width 88 height 12
click at [289, 459] on input "Change prices later" at bounding box center [289, 458] width 1 height 1
radio input "true"
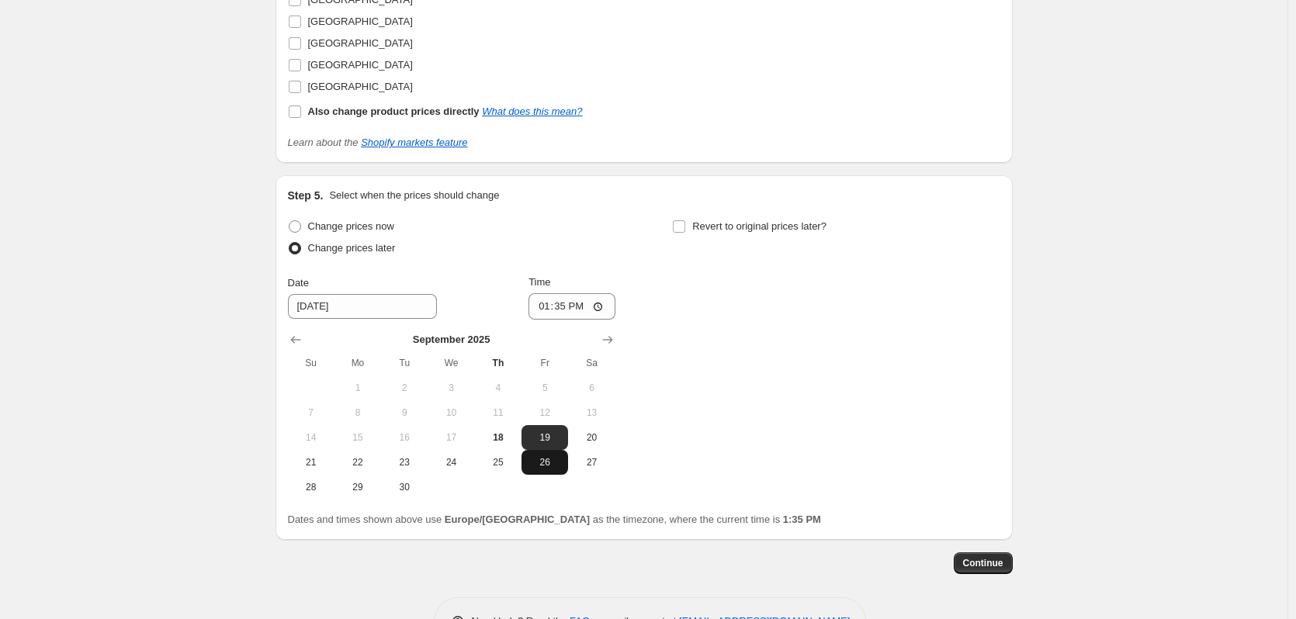
scroll to position [1204, 0]
click at [771, 227] on span "Revert to original prices later?" at bounding box center [759, 226] width 134 height 12
click at [685, 227] on input "Revert to original prices later?" at bounding box center [679, 226] width 12 height 12
checkbox input "true"
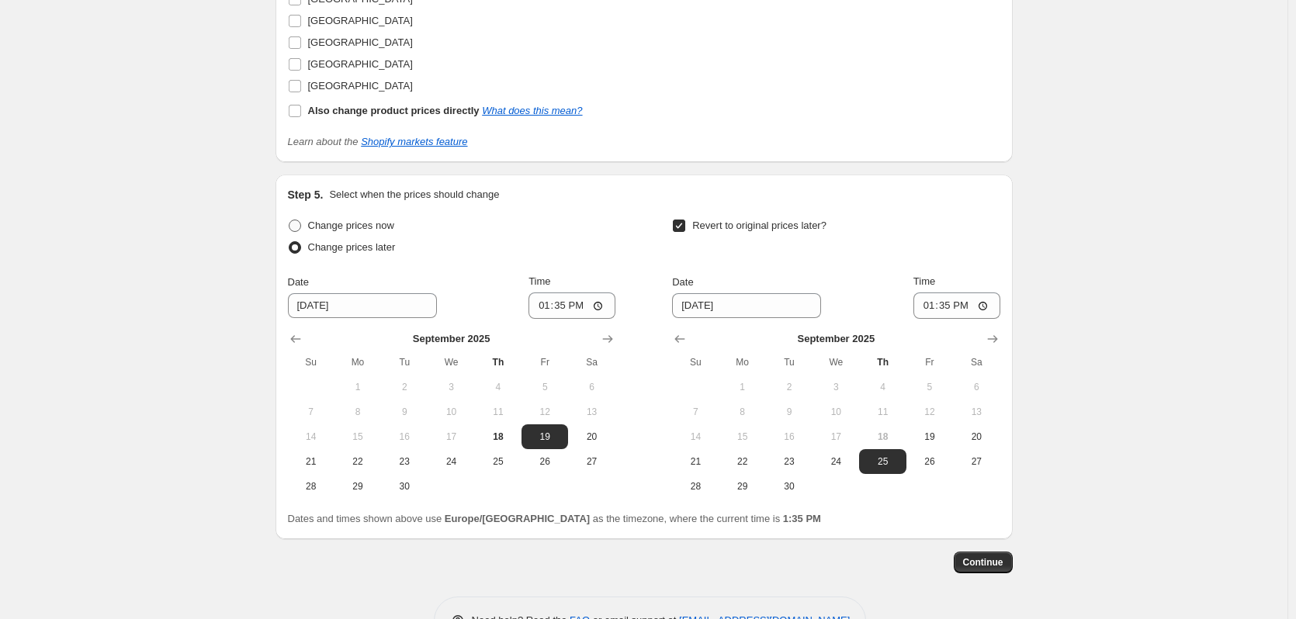
click at [343, 229] on span "Change prices now" at bounding box center [351, 226] width 86 height 12
click at [289, 220] on input "Change prices now" at bounding box center [289, 220] width 1 height 1
radio input "true"
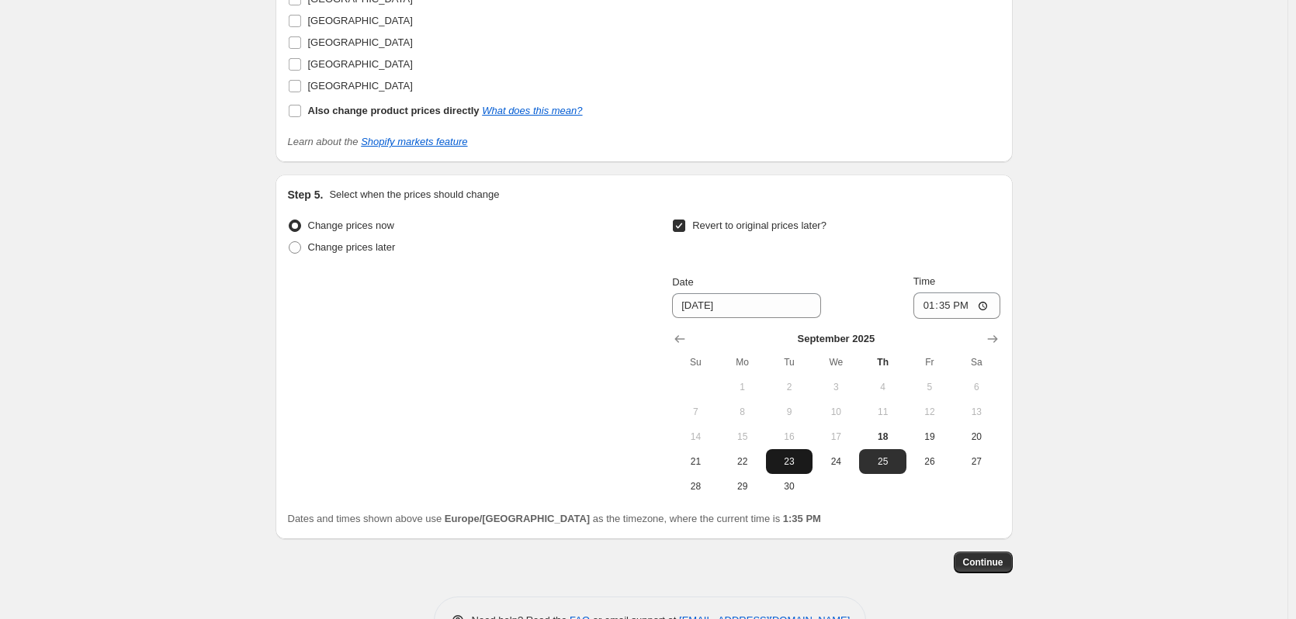
click at [798, 465] on span "23" at bounding box center [789, 462] width 34 height 12
type input "[DATE]"
click at [941, 310] on input "13:35" at bounding box center [956, 306] width 87 height 26
click at [986, 302] on input "13:35" at bounding box center [956, 306] width 87 height 26
type input "01:35"
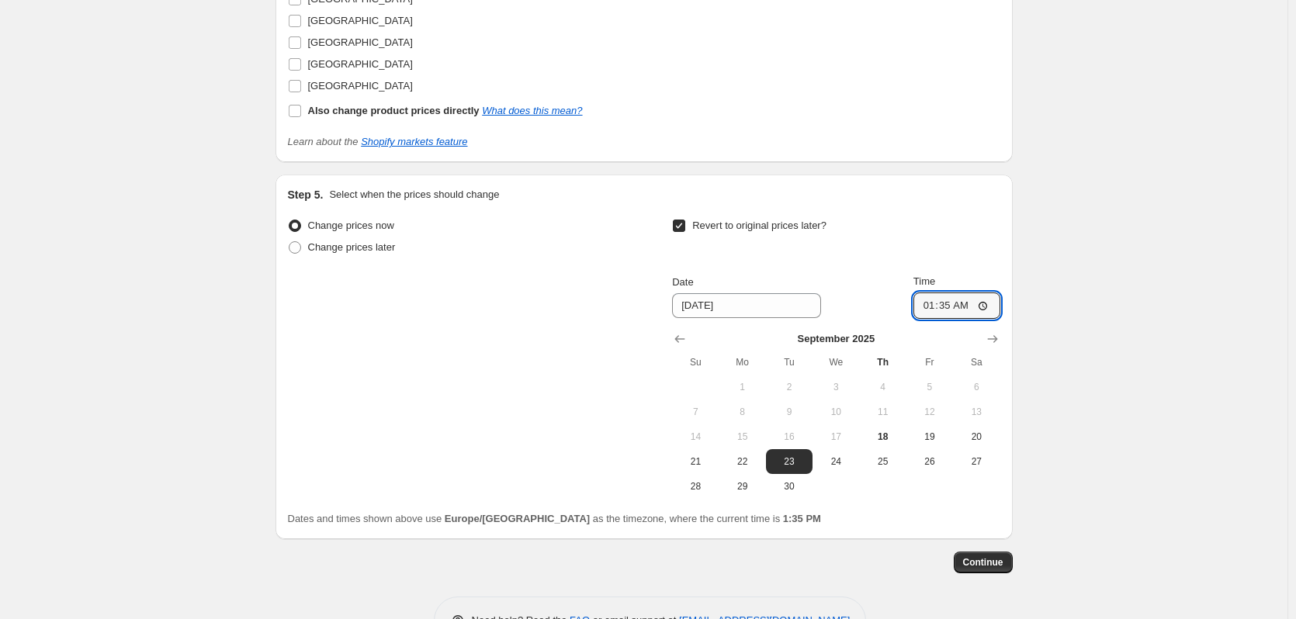
click at [985, 554] on button "Continue" at bounding box center [983, 563] width 59 height 22
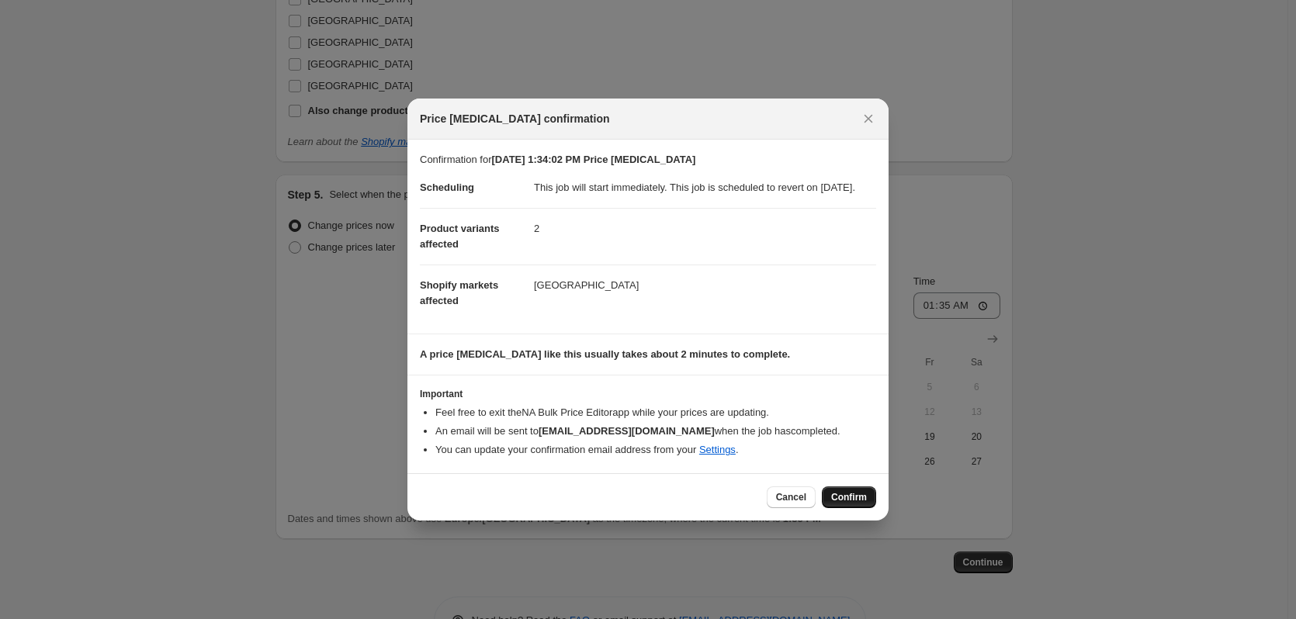
click at [836, 508] on button "Confirm" at bounding box center [849, 498] width 54 height 22
drag, startPoint x: 836, startPoint y: 515, endPoint x: 994, endPoint y: 105, distance: 440.0
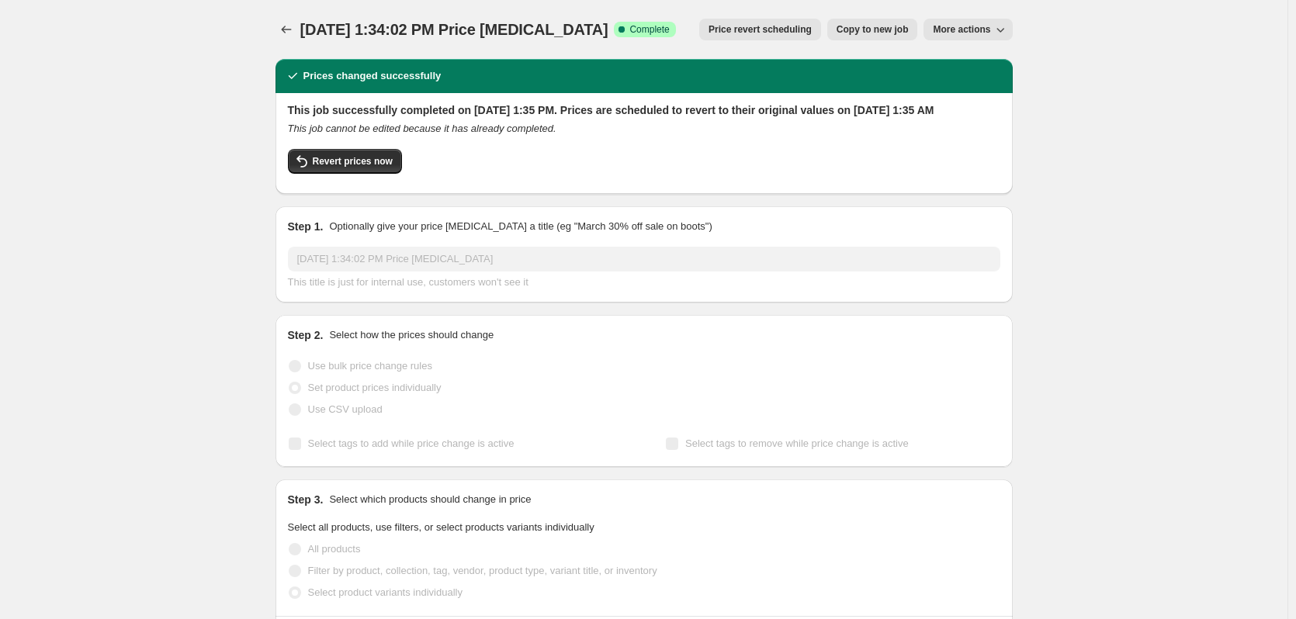
click at [952, 35] on span "More actions" at bounding box center [961, 29] width 57 height 12
